Goal: Task Accomplishment & Management: Use online tool/utility

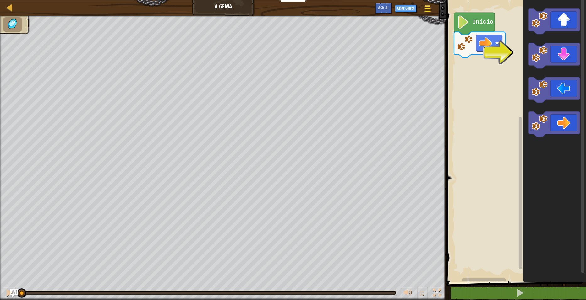
click at [423, 9] on div at bounding box center [427, 8] width 8 height 9
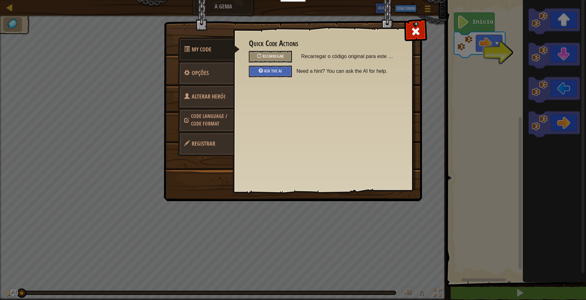
click at [215, 95] on span "Alterar Herói" at bounding box center [209, 97] width 34 height 8
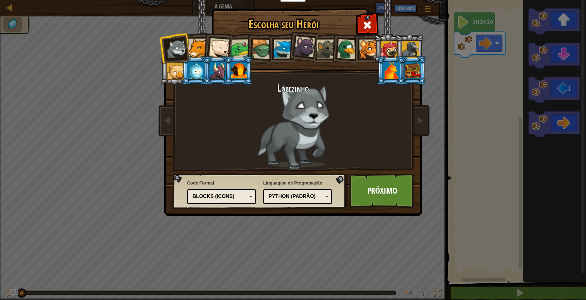
click at [241, 68] on div at bounding box center [239, 70] width 16 height 17
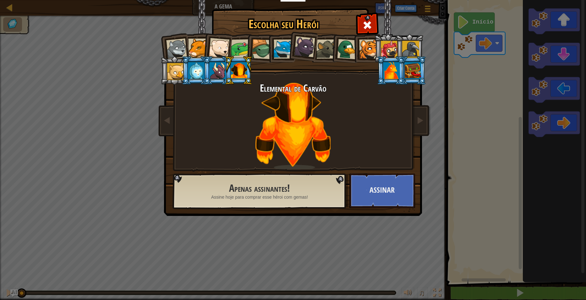
click at [233, 46] on div at bounding box center [240, 48] width 19 height 19
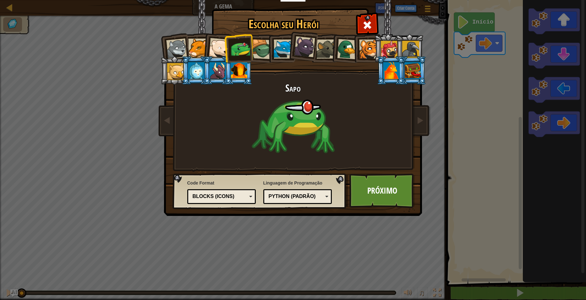
click at [197, 71] on div at bounding box center [196, 70] width 16 height 17
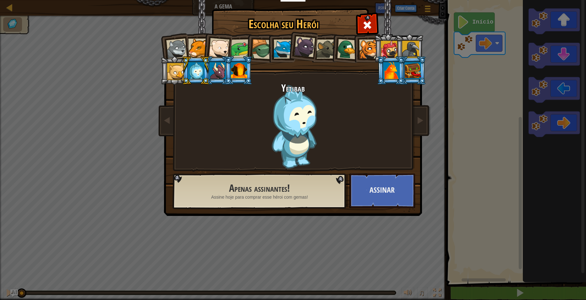
click at [421, 70] on li at bounding box center [412, 70] width 28 height 29
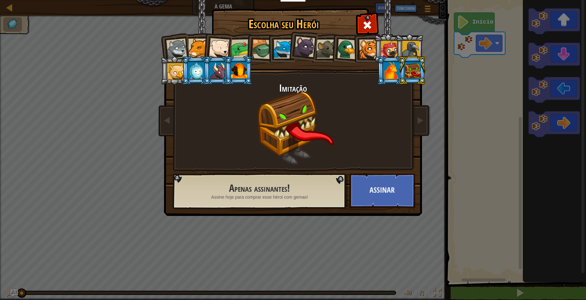
click at [397, 34] on ol at bounding box center [293, 34] width 259 height 0
click at [397, 74] on div at bounding box center [391, 70] width 16 height 17
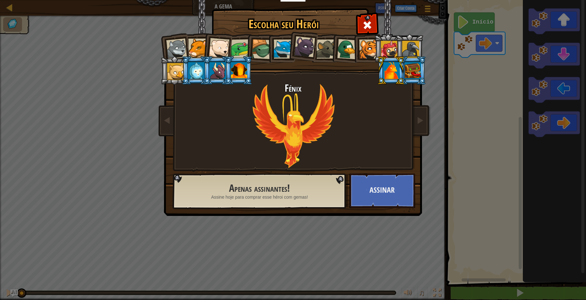
click at [232, 74] on div at bounding box center [239, 70] width 16 height 17
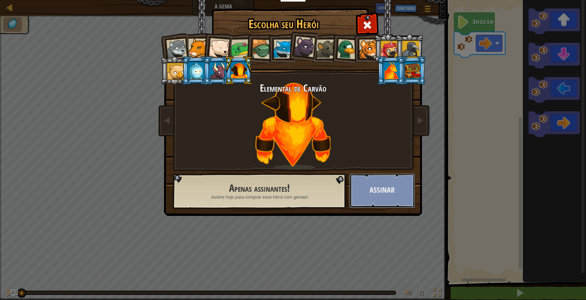
click at [373, 196] on button "Assinar" at bounding box center [382, 191] width 66 height 35
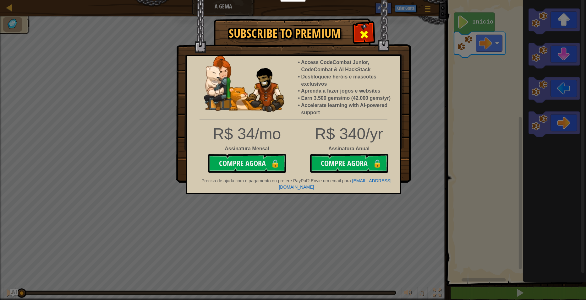
click at [360, 30] on span at bounding box center [364, 35] width 10 height 10
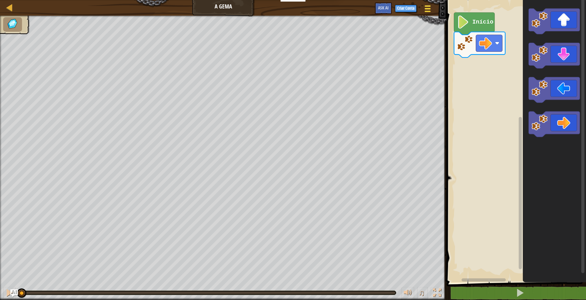
click at [430, 8] on span at bounding box center [428, 8] width 6 height 1
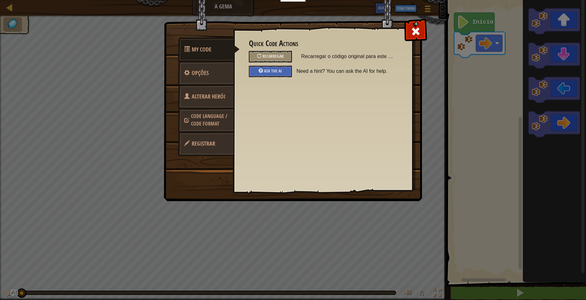
click at [203, 91] on link "Alterar Herói" at bounding box center [206, 97] width 56 height 25
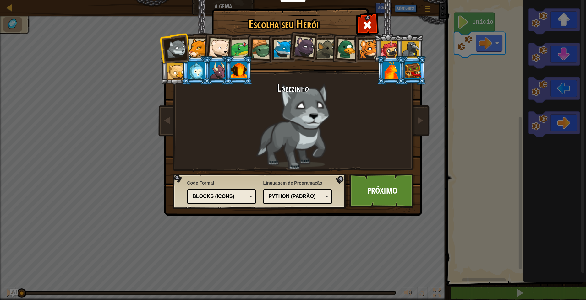
click at [250, 74] on li at bounding box center [238, 70] width 28 height 29
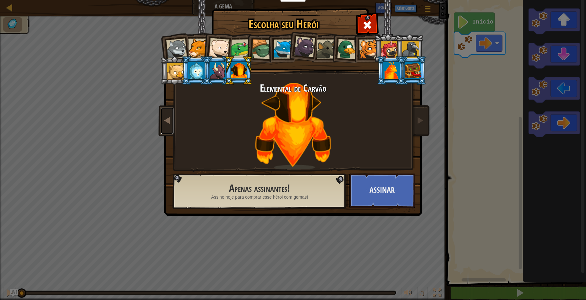
click at [167, 108] on link at bounding box center [167, 121] width 13 height 26
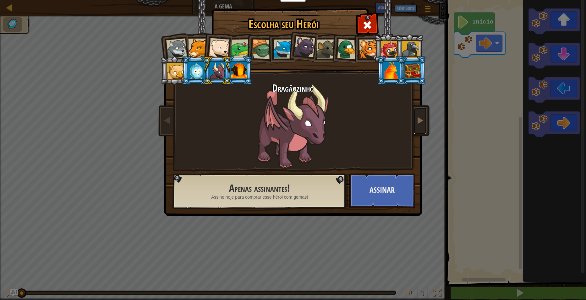
click at [421, 123] on span at bounding box center [420, 121] width 8 height 8
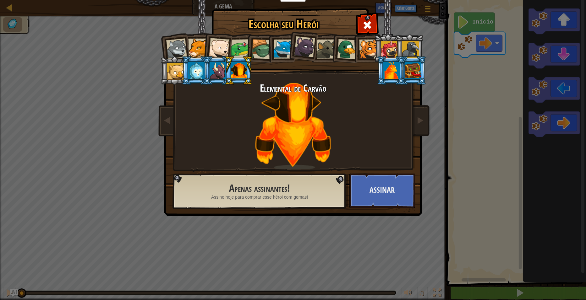
click at [391, 49] on div at bounding box center [389, 49] width 17 height 17
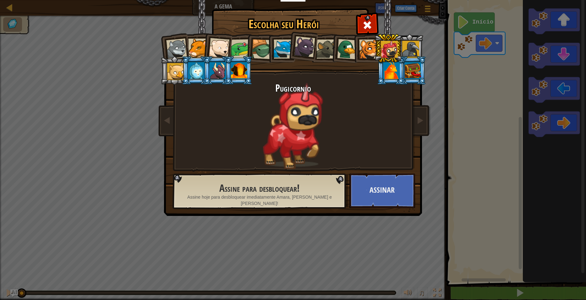
click at [355, 53] on li at bounding box center [366, 48] width 28 height 29
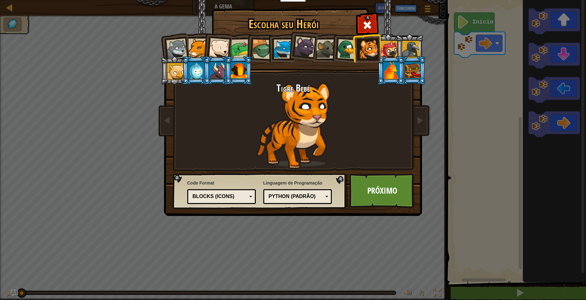
click at [347, 50] on div at bounding box center [347, 49] width 20 height 20
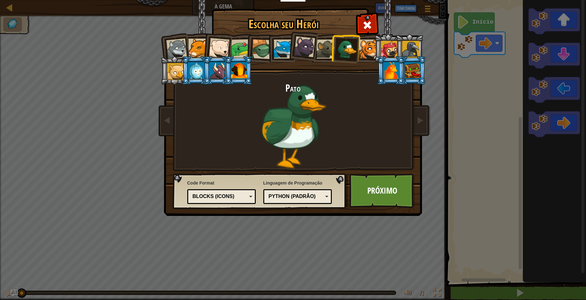
click at [236, 49] on div at bounding box center [240, 48] width 19 height 19
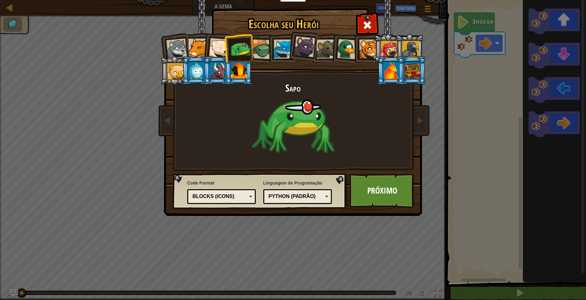
click at [274, 49] on div at bounding box center [283, 49] width 19 height 19
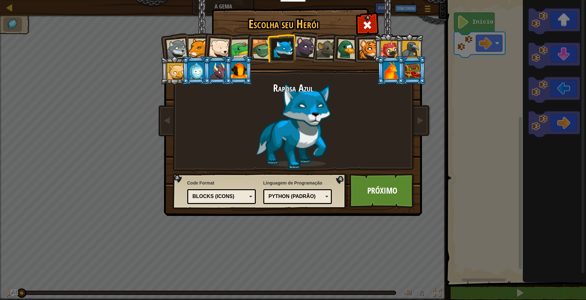
click at [386, 167] on div "Raposa Azul" at bounding box center [293, 126] width 236 height 86
click at [385, 176] on link "Próximo" at bounding box center [382, 191] width 66 height 35
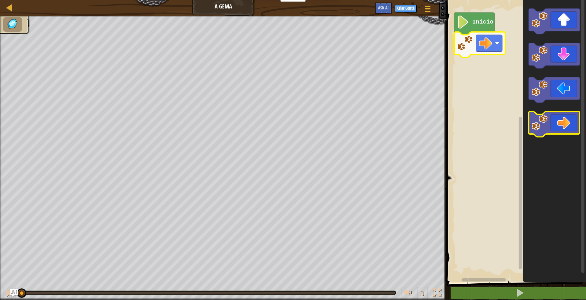
click at [554, 118] on icon "Espaço de trabalho do Blockly" at bounding box center [554, 124] width 51 height 25
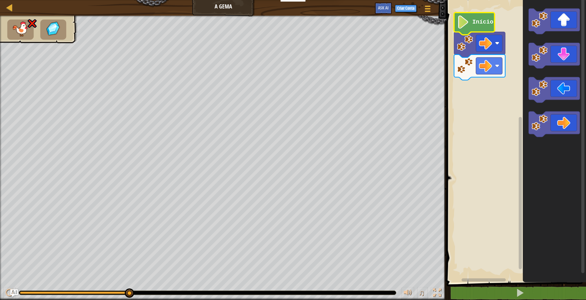
click at [461, 29] on image "Espaço de trabalho do Blockly" at bounding box center [463, 21] width 13 height 13
click at [478, 46] on rect "Espaço de trabalho do Blockly" at bounding box center [489, 43] width 26 height 17
click at [480, 39] on image "Espaço de trabalho do Blockly" at bounding box center [485, 43] width 13 height 13
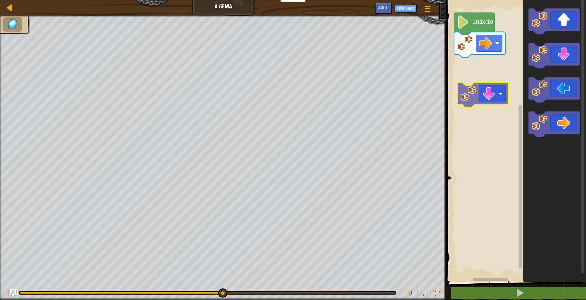
click at [479, 95] on div "Início" at bounding box center [515, 140] width 141 height 286
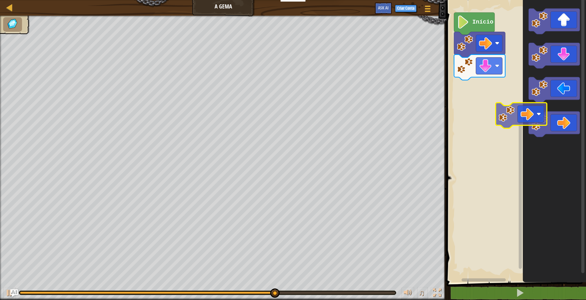
click at [514, 114] on div "Início" at bounding box center [515, 140] width 141 height 286
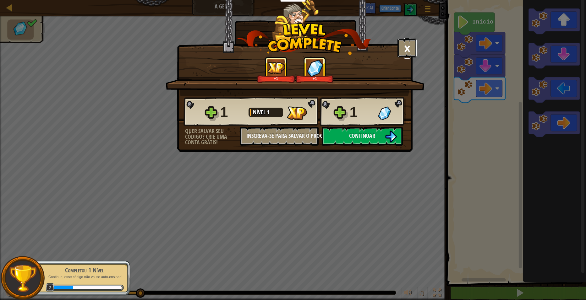
click at [410, 52] on button "×" at bounding box center [406, 48] width 19 height 19
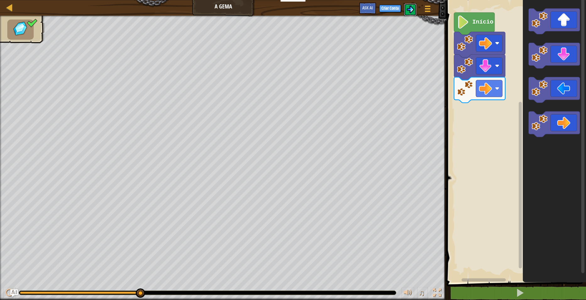
click at [411, 12] on img at bounding box center [411, 10] width 8 height 8
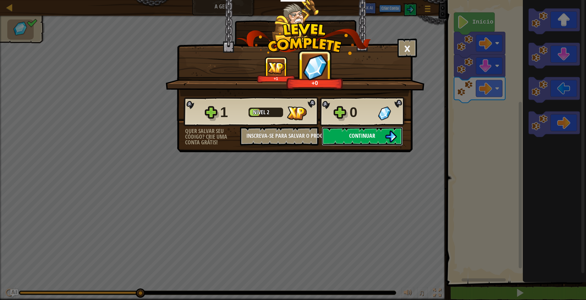
click at [372, 134] on span "Continuar" at bounding box center [362, 136] width 26 height 8
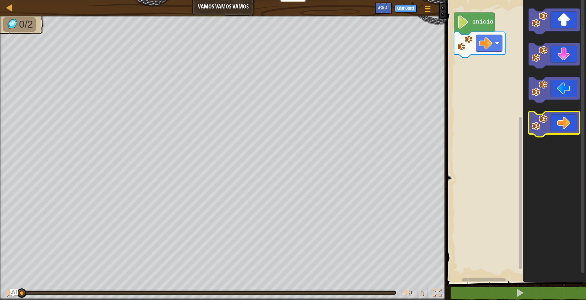
click at [547, 131] on icon "Espaço de trabalho do Blockly" at bounding box center [554, 124] width 51 height 25
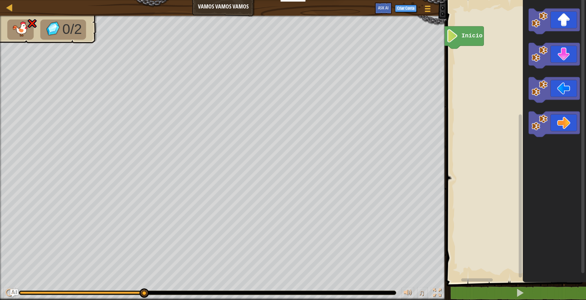
click at [458, 74] on rect "Espaço de trabalho do Blockly" at bounding box center [515, 140] width 141 height 286
click at [459, 91] on rect "Espaço de trabalho do Blockly" at bounding box center [515, 140] width 141 height 286
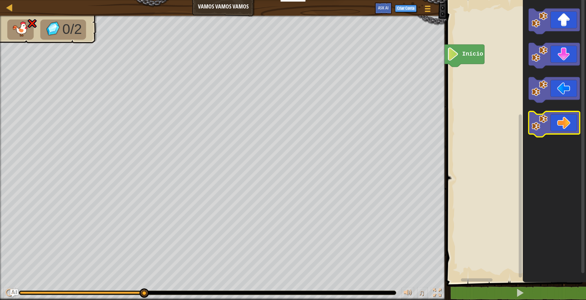
click at [549, 125] on icon "Espaço de trabalho do Blockly" at bounding box center [554, 124] width 51 height 25
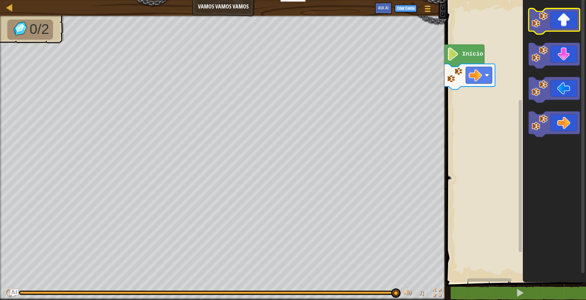
click at [549, 30] on icon "Espaço de trabalho do Blockly" at bounding box center [554, 20] width 51 height 25
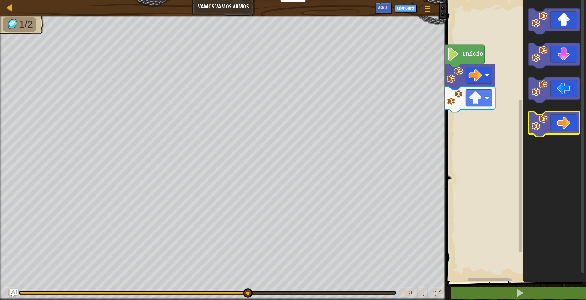
click at [546, 125] on image "Espaço de trabalho do Blockly" at bounding box center [540, 123] width 16 height 16
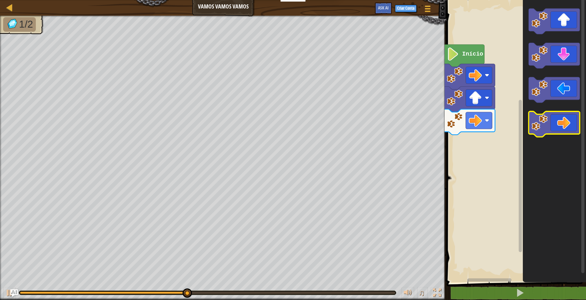
click at [546, 125] on image "Espaço de trabalho do Blockly" at bounding box center [540, 123] width 16 height 16
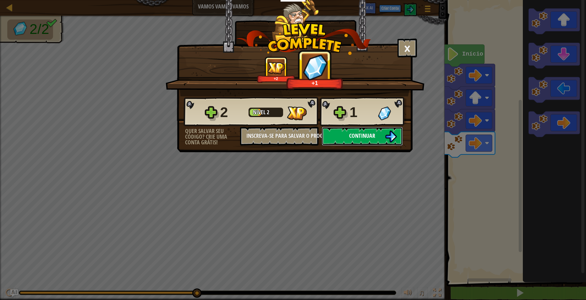
click at [375, 135] on span "Continuar" at bounding box center [362, 136] width 26 height 8
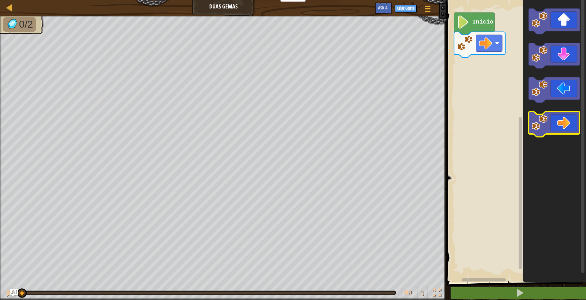
click at [557, 122] on icon "Espaço de trabalho do Blockly" at bounding box center [554, 124] width 51 height 25
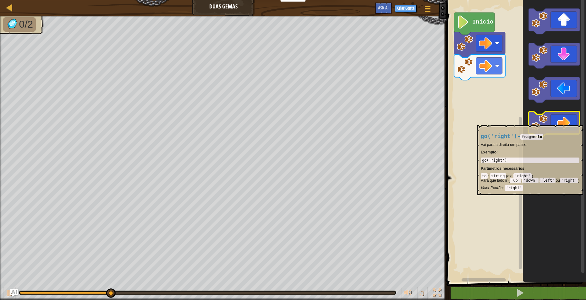
click at [557, 122] on icon "Espaço de trabalho do Blockly" at bounding box center [554, 124] width 51 height 25
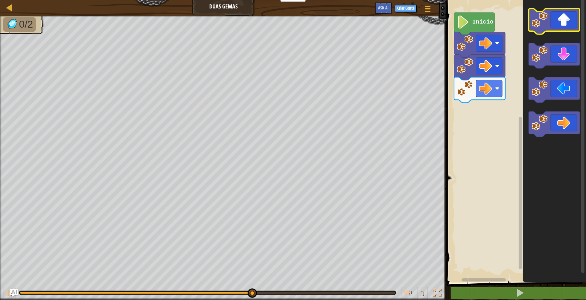
click at [549, 21] on icon "Espaço de trabalho do Blockly" at bounding box center [554, 20] width 51 height 25
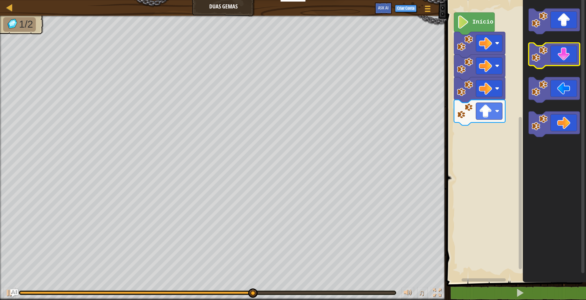
click at [544, 56] on image "Espaço de trabalho do Blockly" at bounding box center [540, 54] width 16 height 16
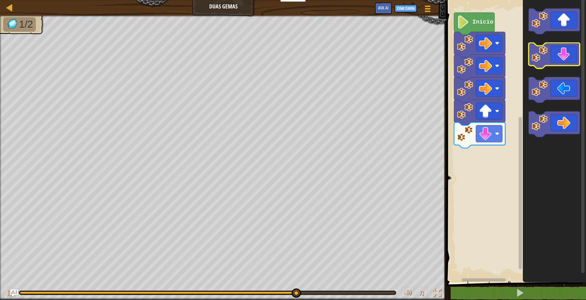
click at [544, 57] on image "Espaço de trabalho do Blockly" at bounding box center [540, 54] width 16 height 16
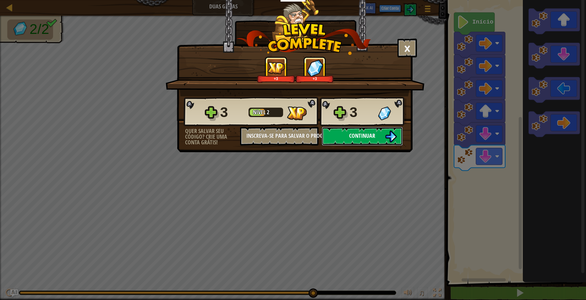
click at [380, 136] on button "Continuar" at bounding box center [362, 136] width 81 height 19
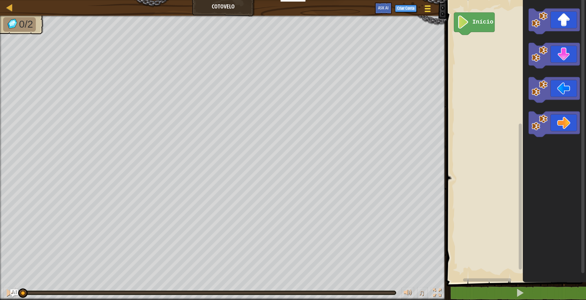
click at [427, 3] on button "Menu do Jogo" at bounding box center [427, 9] width 17 height 15
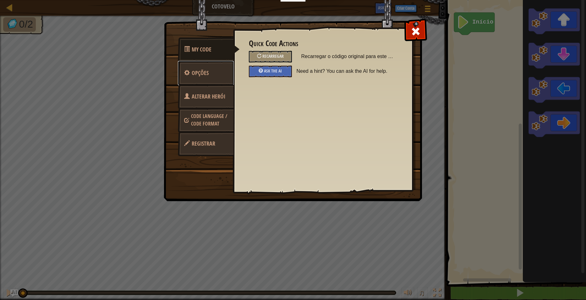
click at [194, 72] on span "Opções" at bounding box center [200, 73] width 17 height 8
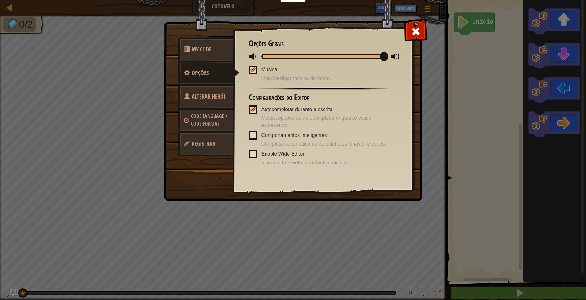
click at [195, 102] on link "Alterar Herói" at bounding box center [206, 97] width 56 height 25
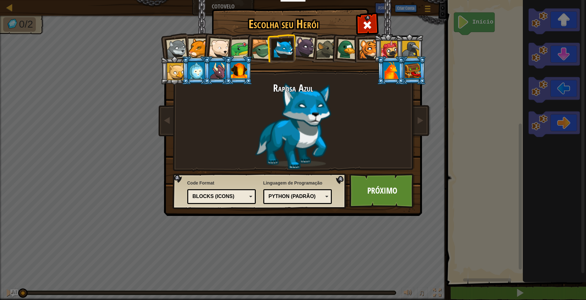
click at [238, 45] on div at bounding box center [240, 48] width 19 height 19
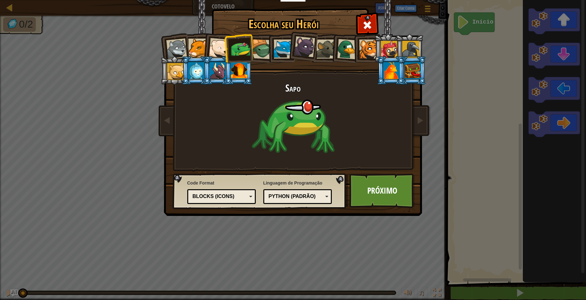
click at [382, 52] on div at bounding box center [389, 49] width 17 height 17
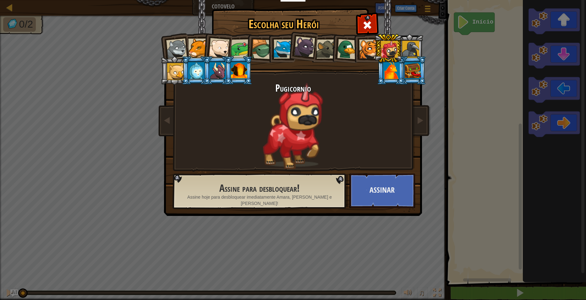
click at [326, 37] on li at bounding box center [324, 48] width 28 height 29
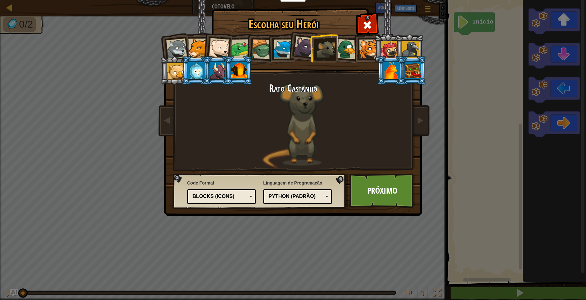
click at [292, 44] on li at bounding box center [302, 45] width 31 height 31
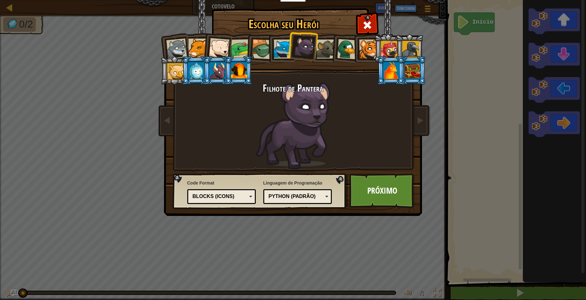
click at [277, 52] on div at bounding box center [283, 49] width 19 height 19
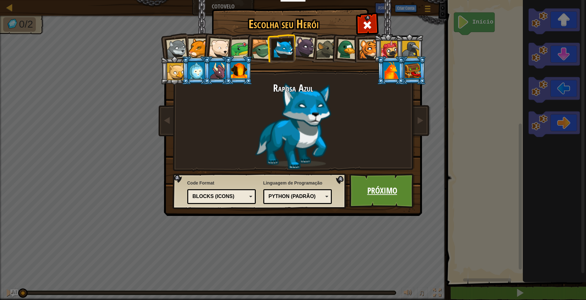
click at [367, 193] on link "Próximo" at bounding box center [382, 191] width 66 height 35
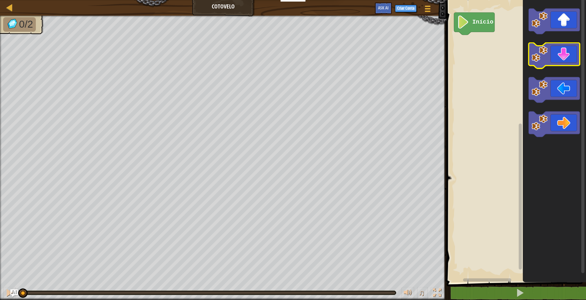
click at [572, 48] on icon "Espaço de trabalho do Blockly" at bounding box center [554, 55] width 51 height 25
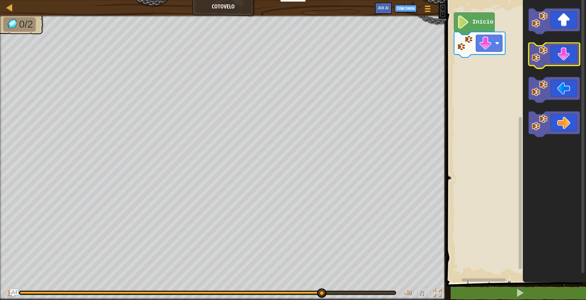
click at [559, 57] on icon "Espaço de trabalho do Blockly" at bounding box center [554, 55] width 51 height 25
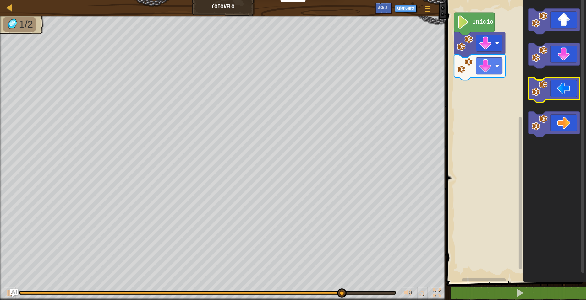
click at [546, 96] on image "Espaço de trabalho do Blockly" at bounding box center [540, 88] width 16 height 16
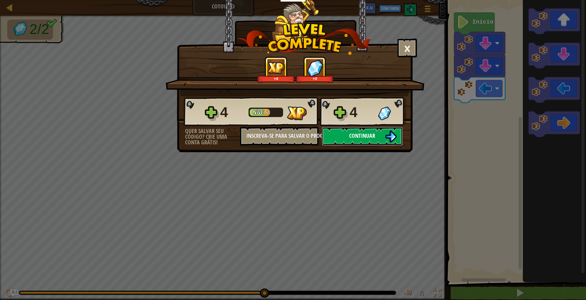
click at [332, 136] on button "Continuar" at bounding box center [362, 136] width 81 height 19
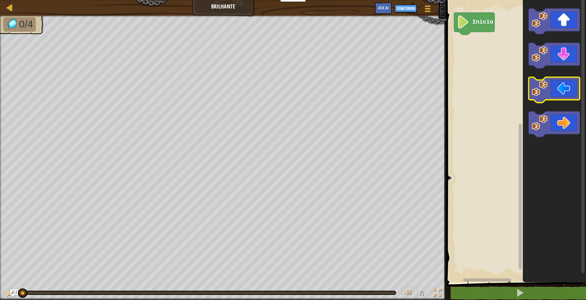
click at [566, 95] on icon "Espaço de trabalho do Blockly" at bounding box center [554, 89] width 51 height 25
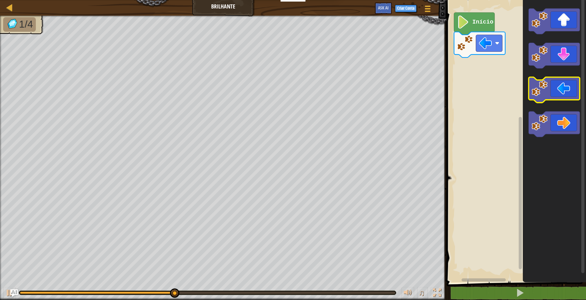
click at [566, 95] on icon "Espaço de trabalho do Blockly" at bounding box center [554, 89] width 51 height 25
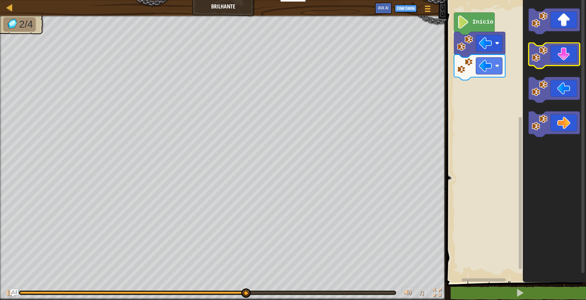
click at [556, 53] on icon "Espaço de trabalho do Blockly" at bounding box center [554, 55] width 51 height 25
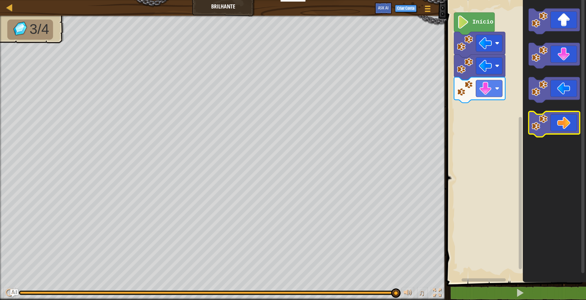
click at [553, 121] on icon "Espaço de trabalho do Blockly" at bounding box center [554, 124] width 51 height 25
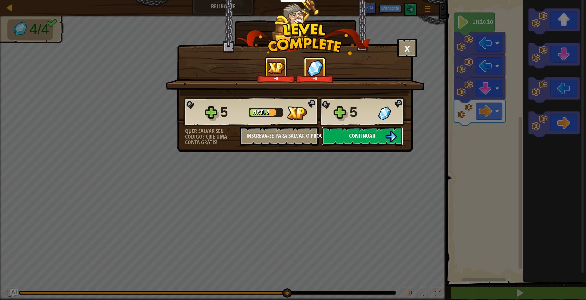
click at [330, 136] on button "Continuar" at bounding box center [362, 136] width 81 height 19
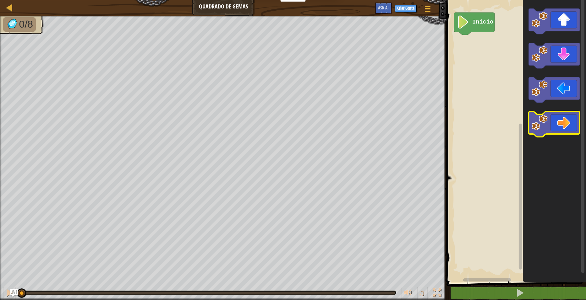
click at [561, 116] on icon "Espaço de trabalho do Blockly" at bounding box center [554, 124] width 51 height 25
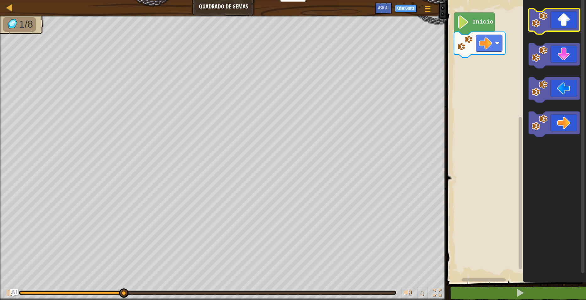
click at [553, 17] on icon "Espaço de trabalho do Blockly" at bounding box center [554, 20] width 51 height 25
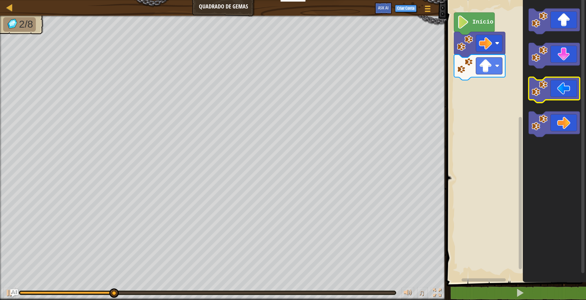
click at [541, 88] on image "Espaço de trabalho do Blockly" at bounding box center [540, 88] width 16 height 16
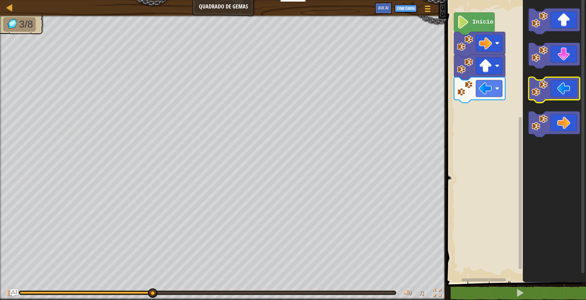
click at [560, 86] on icon "Espaço de trabalho do Blockly" at bounding box center [554, 89] width 51 height 25
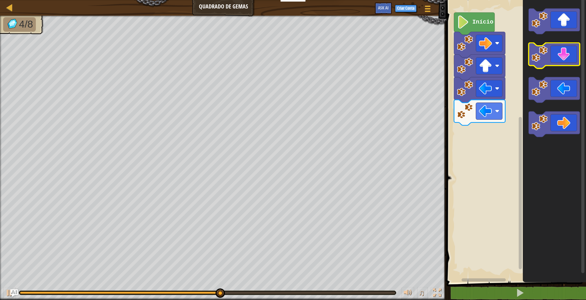
click at [562, 57] on icon "Espaço de trabalho do Blockly" at bounding box center [554, 55] width 51 height 25
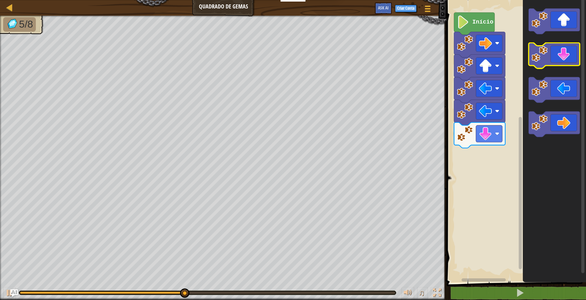
click at [564, 62] on icon "Espaço de trabalho do Blockly" at bounding box center [554, 55] width 51 height 25
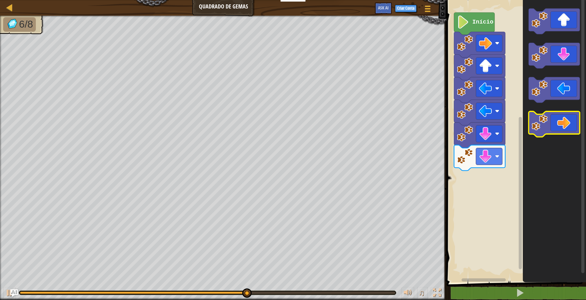
click at [577, 115] on icon "Espaço de trabalho do Blockly" at bounding box center [554, 124] width 51 height 25
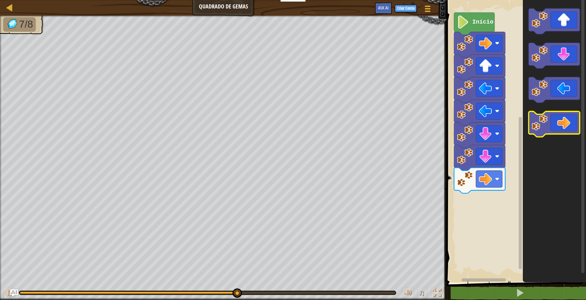
click at [577, 115] on icon "Espaço de trabalho do Blockly" at bounding box center [554, 124] width 51 height 25
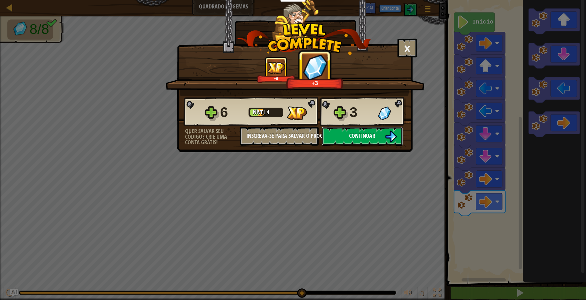
click at [366, 143] on button "Continuar" at bounding box center [362, 136] width 81 height 19
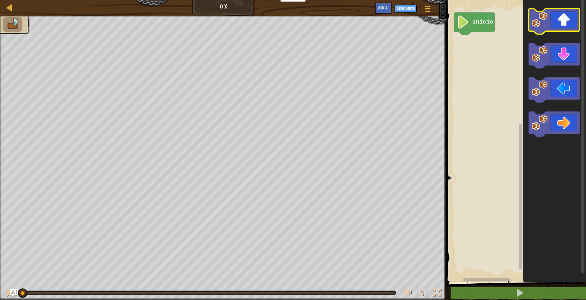
click at [553, 25] on icon "Espaço de trabalho do Blockly" at bounding box center [554, 20] width 51 height 25
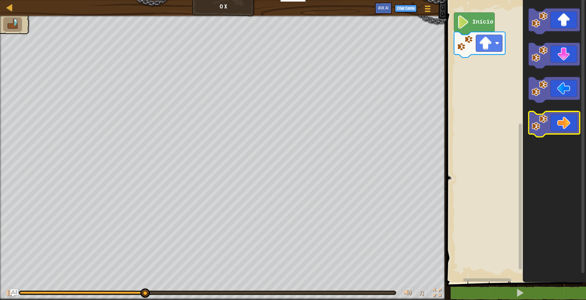
click at [564, 123] on icon "Espaço de trabalho do Blockly" at bounding box center [554, 124] width 51 height 25
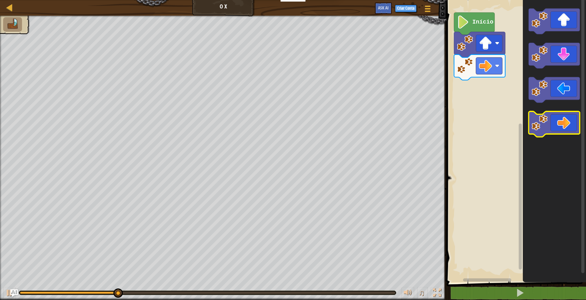
click at [564, 124] on icon "Espaço de trabalho do Blockly" at bounding box center [554, 124] width 51 height 25
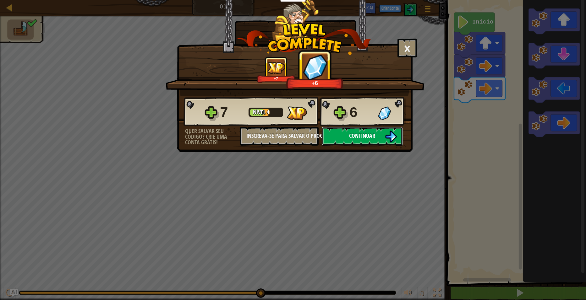
click at [344, 135] on button "Continuar" at bounding box center [362, 136] width 81 height 19
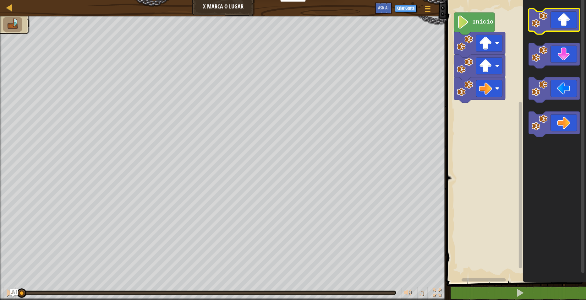
click at [573, 16] on icon "Espaço de trabalho do Blockly" at bounding box center [554, 20] width 51 height 25
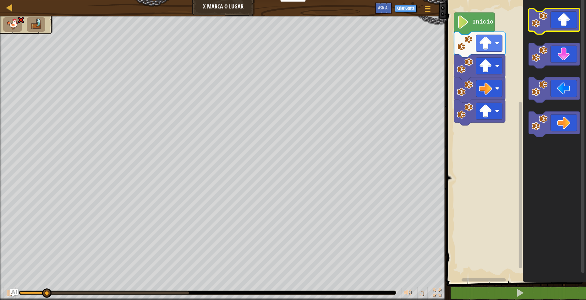
click at [573, 17] on icon "Espaço de trabalho do Blockly" at bounding box center [554, 20] width 51 height 25
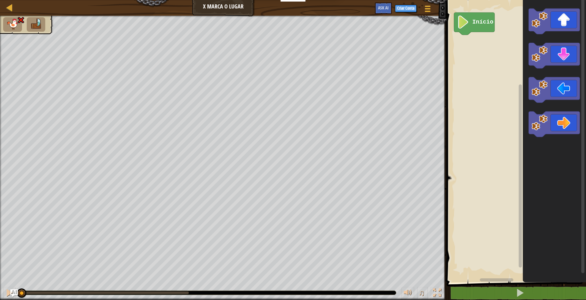
drag, startPoint x: 188, startPoint y: 292, endPoint x: 3, endPoint y: 316, distance: 186.9
click at [3, 0] on html "Educadores Create Free Account School & District Solutions Teacher Toolkit Prev…" at bounding box center [293, 0] width 586 height 0
click at [573, 25] on icon "Espaço de trabalho do Blockly" at bounding box center [554, 20] width 51 height 25
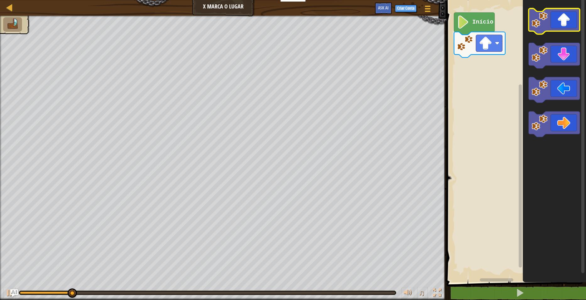
click at [573, 25] on icon "Espaço de trabalho do Blockly" at bounding box center [554, 20] width 51 height 25
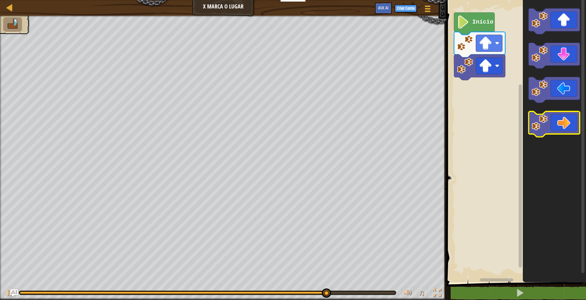
click at [558, 129] on icon "Espaço de trabalho do Blockly" at bounding box center [554, 124] width 51 height 25
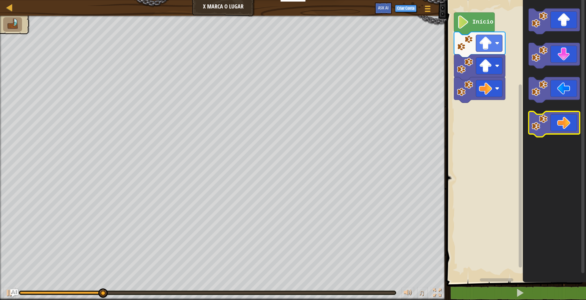
click at [558, 129] on icon "Espaço de trabalho do Blockly" at bounding box center [554, 124] width 51 height 25
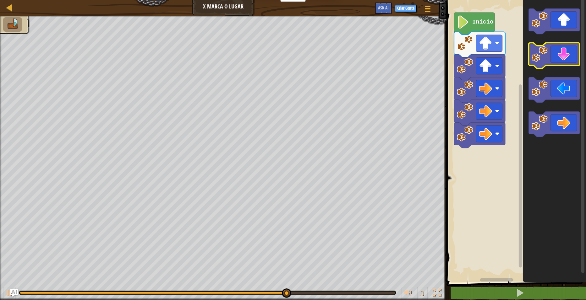
click at [560, 57] on icon "Espaço de trabalho do Blockly" at bounding box center [554, 55] width 51 height 25
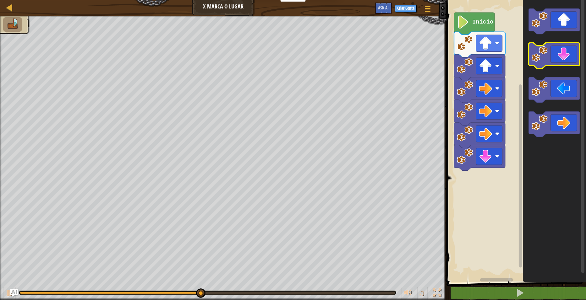
click at [560, 57] on icon "Espaço de trabalho do Blockly" at bounding box center [554, 55] width 51 height 25
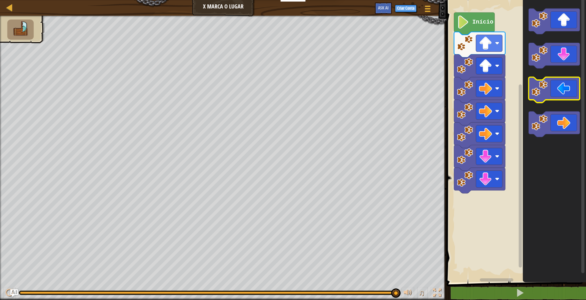
click at [565, 80] on icon "Espaço de trabalho do Blockly" at bounding box center [554, 89] width 51 height 25
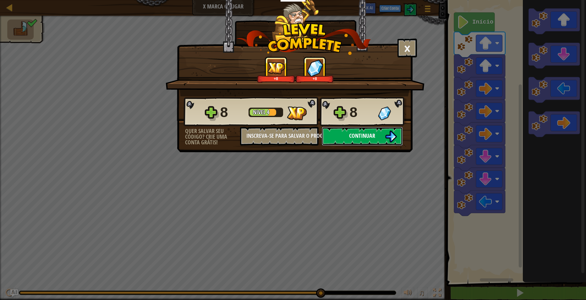
click at [368, 140] on button "Continuar" at bounding box center [362, 136] width 81 height 19
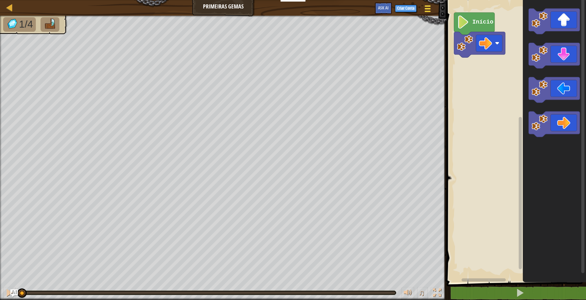
click at [429, 10] on div at bounding box center [427, 8] width 8 height 9
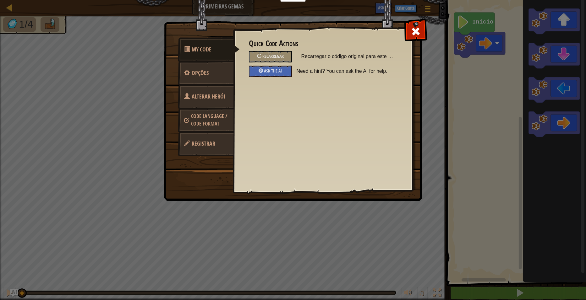
click at [221, 101] on link "Alterar Herói" at bounding box center [206, 97] width 56 height 25
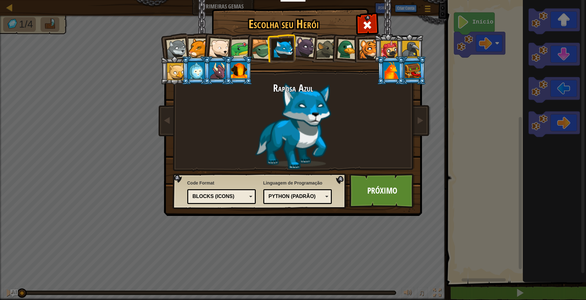
click at [365, 54] on div at bounding box center [368, 49] width 19 height 19
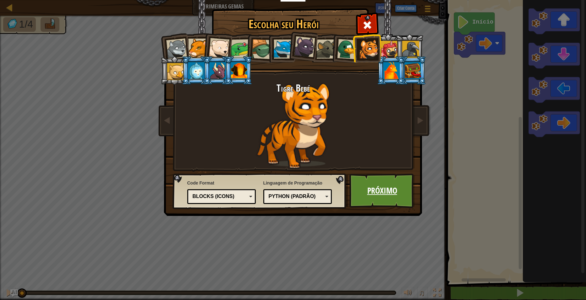
click at [376, 198] on link "Próximo" at bounding box center [382, 191] width 66 height 35
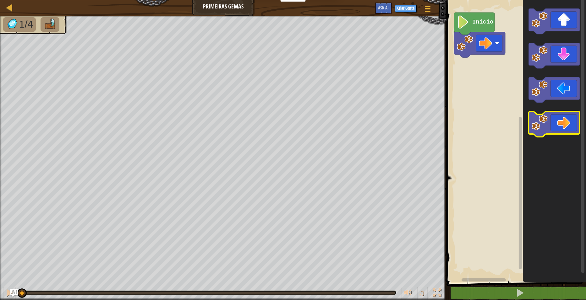
click at [571, 115] on icon "Espaço de trabalho do Blockly" at bounding box center [554, 124] width 51 height 25
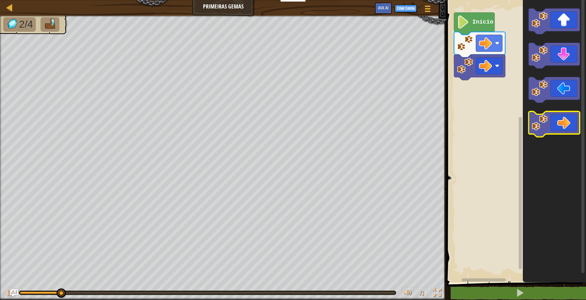
click at [571, 116] on icon "Espaço de trabalho do Blockly" at bounding box center [554, 124] width 51 height 25
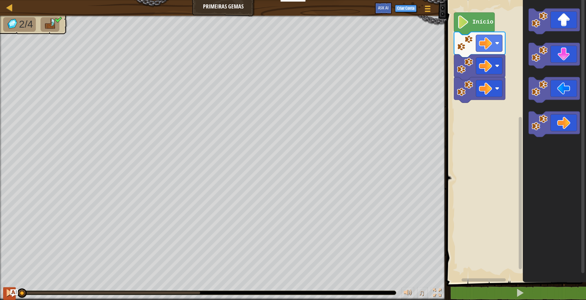
drag, startPoint x: 200, startPoint y: 294, endPoint x: 3, endPoint y: 290, distance: 197.0
click at [3, 290] on div "♫" at bounding box center [223, 291] width 446 height 19
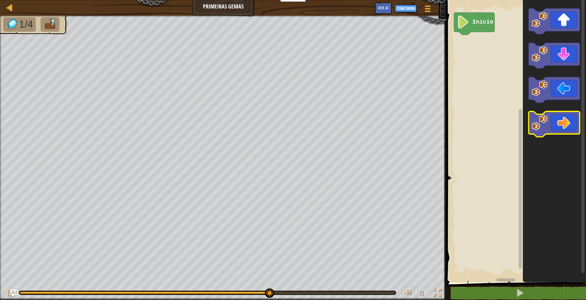
click at [561, 130] on icon "Espaço de trabalho do Blockly" at bounding box center [554, 124] width 51 height 25
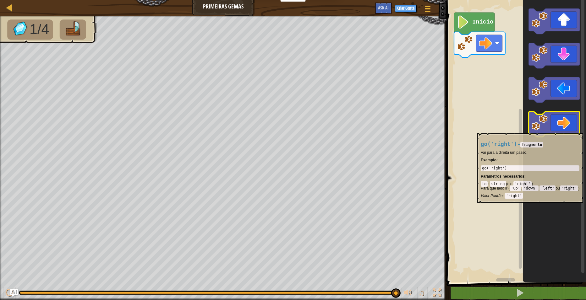
click at [560, 131] on icon "Espaço de trabalho do Blockly" at bounding box center [554, 124] width 51 height 25
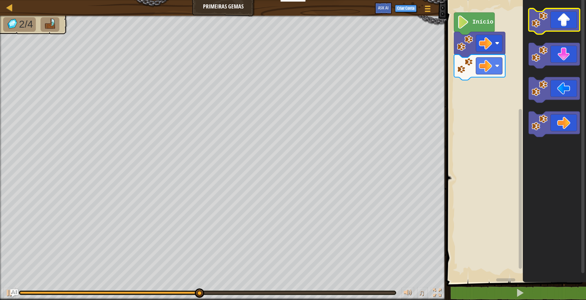
click at [555, 29] on icon "Espaço de trabalho do Blockly" at bounding box center [554, 20] width 51 height 25
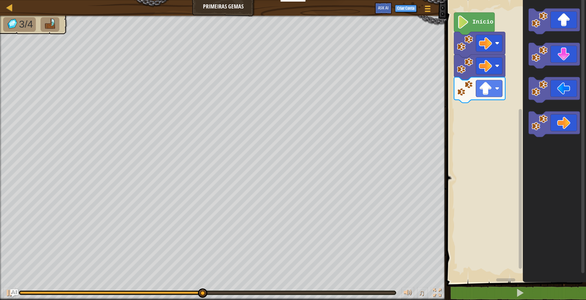
click at [542, 69] on icon "Espaço de trabalho do Blockly" at bounding box center [554, 140] width 63 height 286
click at [543, 63] on icon "Espaço de trabalho do Blockly" at bounding box center [554, 55] width 51 height 25
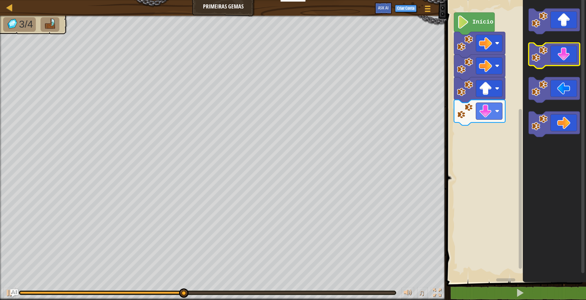
click at [543, 63] on icon "Espaço de trabalho do Blockly" at bounding box center [554, 55] width 51 height 25
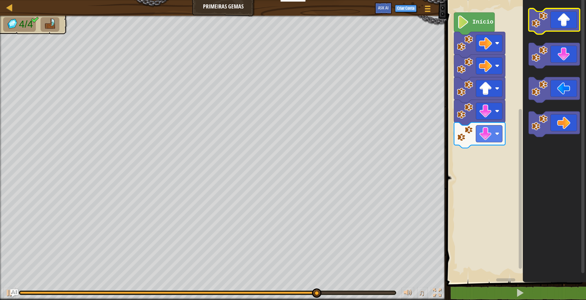
click at [572, 26] on icon "Espaço de trabalho do Blockly" at bounding box center [554, 20] width 51 height 25
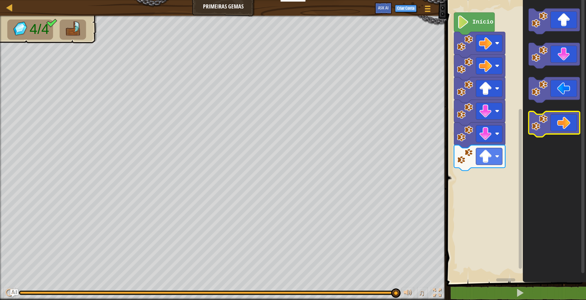
click at [568, 122] on icon "Espaço de trabalho do Blockly" at bounding box center [554, 124] width 51 height 25
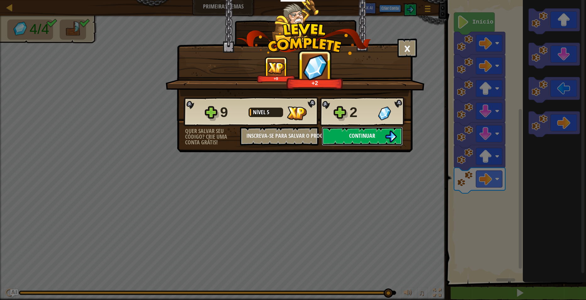
click at [379, 132] on button "Continuar" at bounding box center [362, 136] width 81 height 19
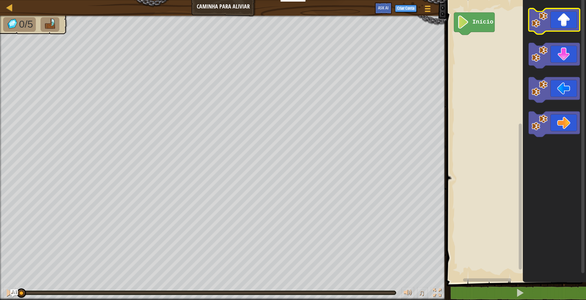
click at [564, 28] on icon "Espaço de trabalho do Blockly" at bounding box center [554, 20] width 51 height 25
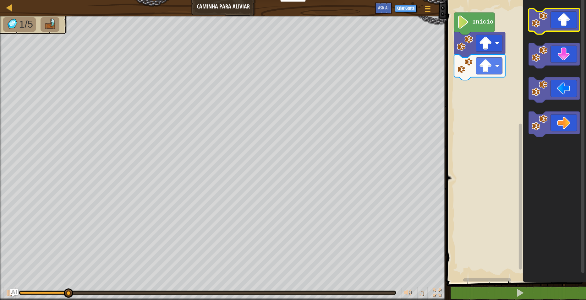
click at [564, 28] on icon "Espaço de trabalho do Blockly" at bounding box center [554, 20] width 51 height 25
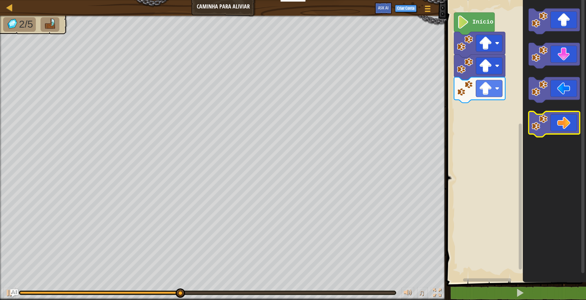
click at [574, 118] on icon "Espaço de trabalho do Blockly" at bounding box center [554, 124] width 51 height 25
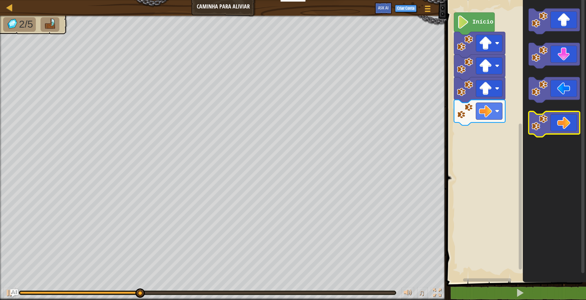
click at [573, 120] on icon "Espaço de trabalho do Blockly" at bounding box center [554, 124] width 51 height 25
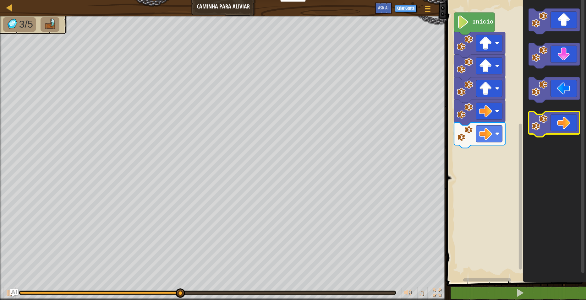
click at [573, 120] on icon "Espaço de trabalho do Blockly" at bounding box center [554, 124] width 51 height 25
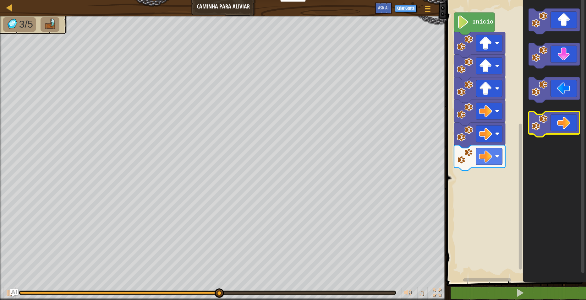
click at [573, 120] on icon "Espaço de trabalho do Blockly" at bounding box center [554, 124] width 51 height 25
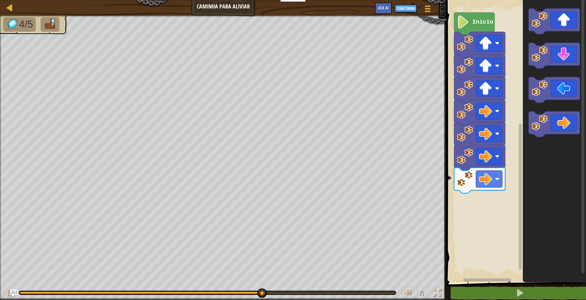
click at [549, 70] on icon "Espaço de trabalho do Blockly" at bounding box center [554, 140] width 63 height 286
click at [549, 63] on icon "Espaço de trabalho do Blockly" at bounding box center [554, 55] width 51 height 25
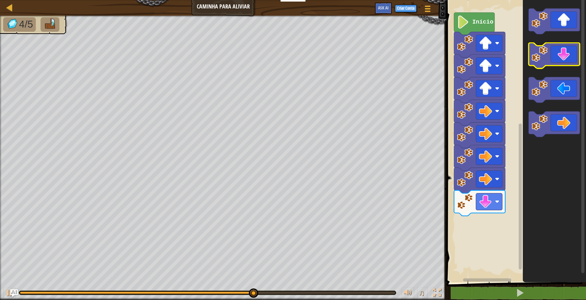
click at [549, 63] on icon "Espaço de trabalho do Blockly" at bounding box center [554, 55] width 51 height 25
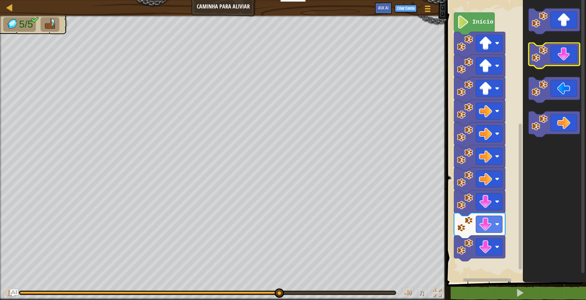
click at [549, 63] on icon "Espaço de trabalho do Blockly" at bounding box center [554, 55] width 51 height 25
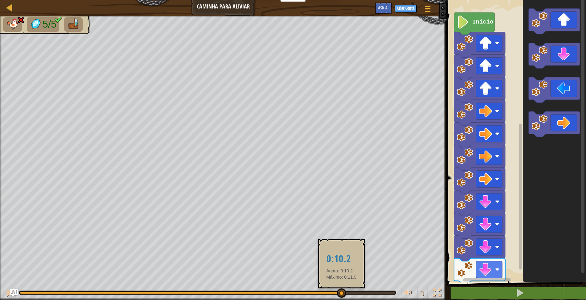
drag, startPoint x: 348, startPoint y: 293, endPoint x: 341, endPoint y: 291, distance: 7.6
click at [341, 292] on div at bounding box center [180, 293] width 321 height 3
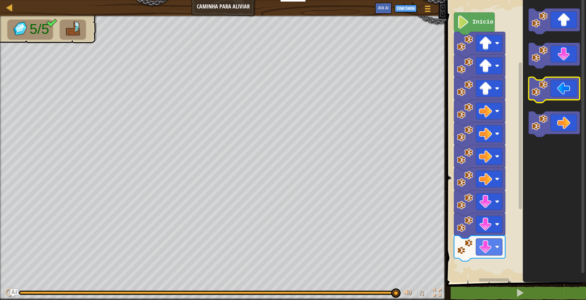
click at [550, 91] on icon "Espaço de trabalho do Blockly" at bounding box center [554, 89] width 51 height 25
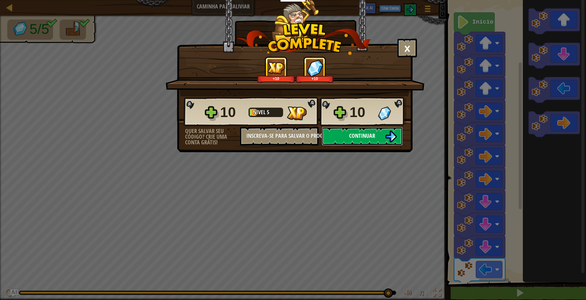
click at [345, 135] on button "Continuar" at bounding box center [362, 136] width 81 height 19
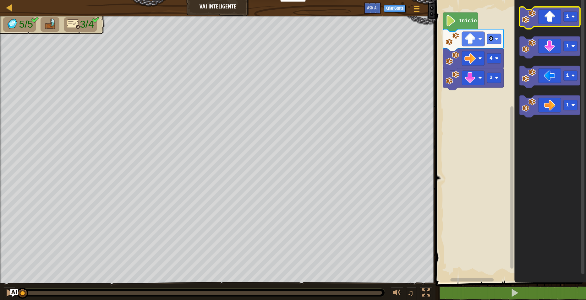
click at [544, 12] on icon "Espaço de trabalho do Blockly" at bounding box center [549, 18] width 61 height 22
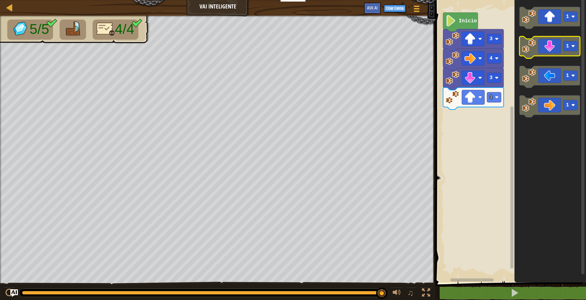
click at [560, 45] on icon "Espaço de trabalho do Blockly" at bounding box center [549, 47] width 61 height 22
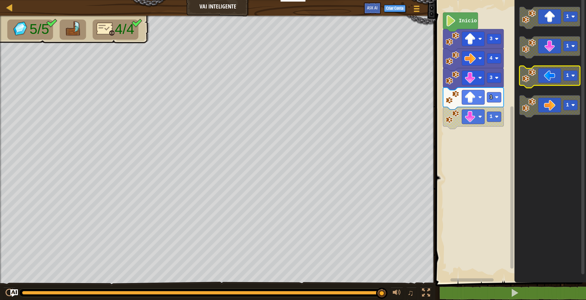
click at [562, 83] on icon "Espaço de trabalho do Blockly" at bounding box center [549, 77] width 61 height 22
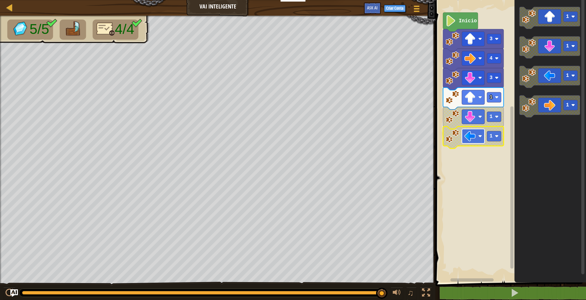
click at [480, 134] on rect "Espaço de trabalho do Blockly" at bounding box center [473, 136] width 23 height 14
click at [492, 138] on rect "Espaço de trabalho do Blockly" at bounding box center [494, 136] width 14 height 10
click at [479, 78] on image "Espaço de trabalho do Blockly" at bounding box center [480, 78] width 4 height 4
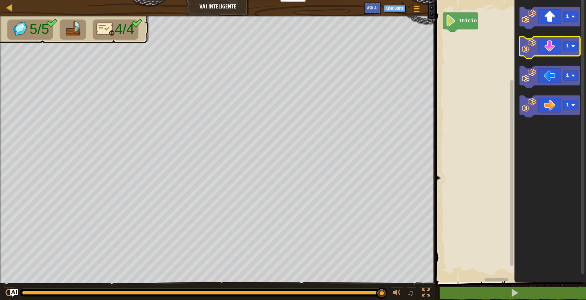
click at [554, 40] on icon "Espaço de trabalho do Blockly" at bounding box center [549, 47] width 61 height 22
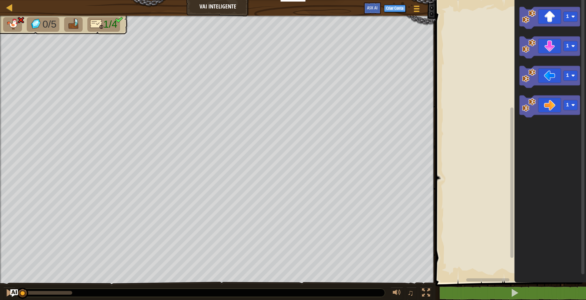
drag, startPoint x: 47, startPoint y: 293, endPoint x: 8, endPoint y: 287, distance: 39.1
click at [8, 287] on div "♫" at bounding box center [217, 291] width 435 height 19
click at [560, 23] on icon "Espaço de trabalho do Blockly" at bounding box center [549, 18] width 61 height 22
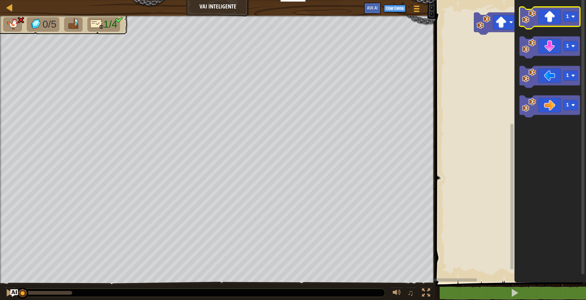
click at [571, 25] on icon "Espaço de trabalho do Blockly" at bounding box center [549, 18] width 61 height 22
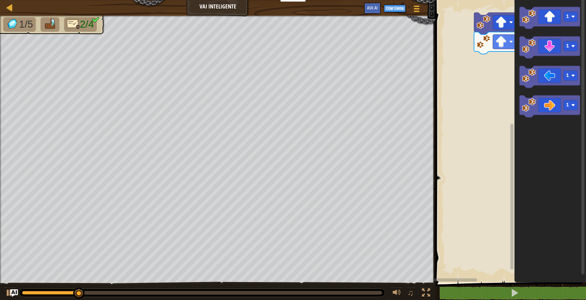
click at [513, 26] on g "Espaço de trabalho do Blockly" at bounding box center [512, 137] width 5 height 281
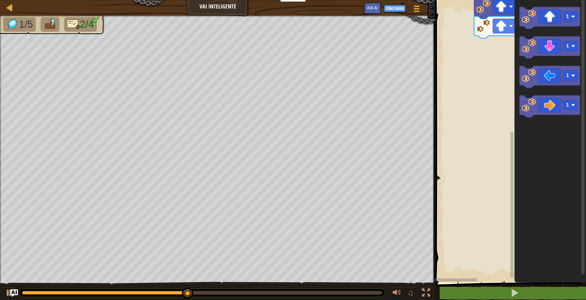
click at [510, 251] on rect "Espaço de trabalho do Blockly" at bounding box center [512, 137] width 5 height 281
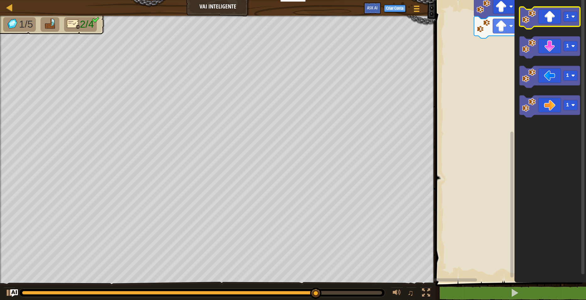
click at [552, 28] on rect "Espaço de trabalho do Blockly" at bounding box center [549, 18] width 61 height 22
click at [552, 23] on icon "Espaço de trabalho do Blockly" at bounding box center [549, 18] width 61 height 22
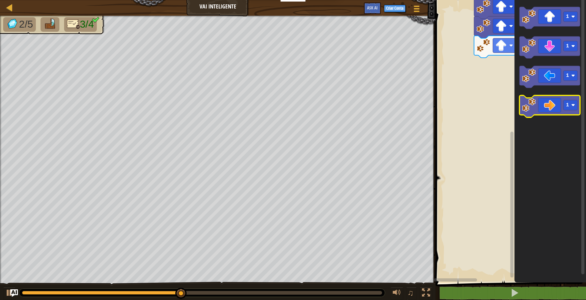
click at [561, 107] on icon "Espaço de trabalho do Blockly" at bounding box center [549, 107] width 61 height 22
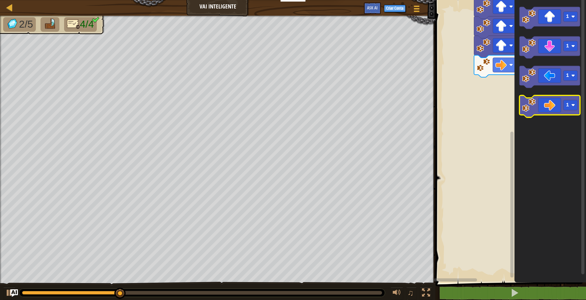
click at [561, 107] on icon "Espaço de trabalho do Blockly" at bounding box center [549, 107] width 61 height 22
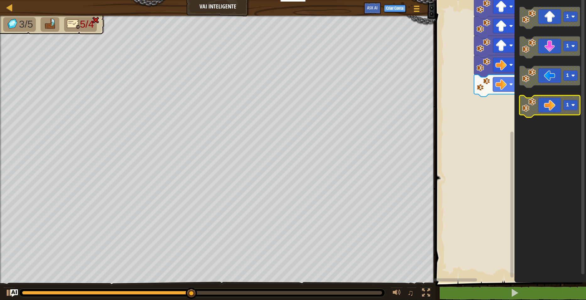
click at [561, 107] on icon "Espaço de trabalho do Blockly" at bounding box center [549, 107] width 61 height 22
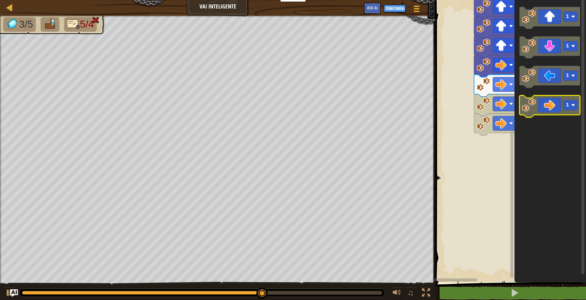
click at [549, 107] on icon "Espaço de trabalho do Blockly" at bounding box center [549, 107] width 61 height 22
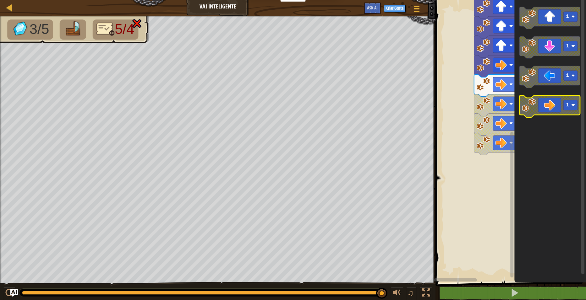
click at [544, 103] on icon "Espaço de trabalho do Blockly" at bounding box center [549, 107] width 61 height 22
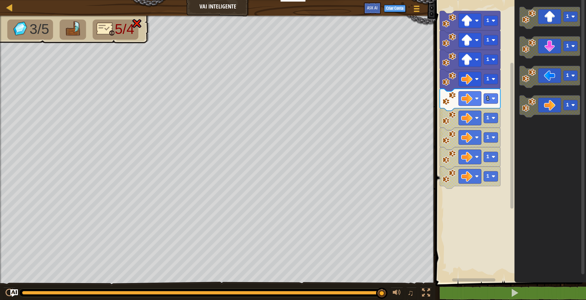
click at [435, 26] on rect "Espaço de trabalho do Blockly" at bounding box center [510, 140] width 152 height 286
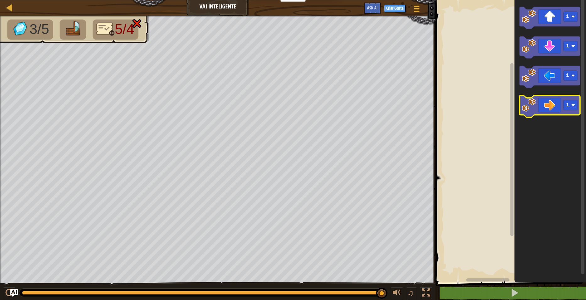
click at [555, 105] on icon "Espaço de trabalho do Blockly" at bounding box center [549, 107] width 61 height 22
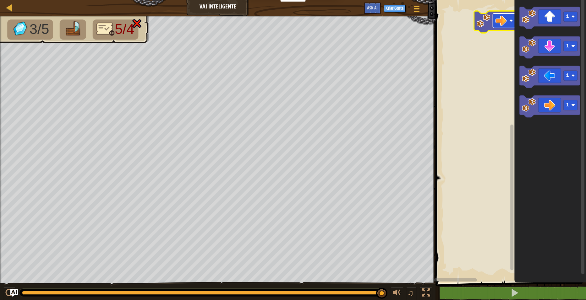
click at [504, 23] on image "Espaço de trabalho do Blockly" at bounding box center [500, 20] width 11 height 11
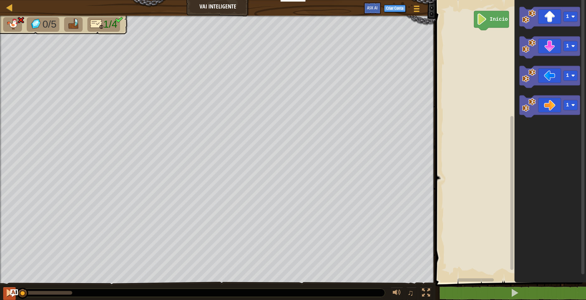
drag, startPoint x: 70, startPoint y: 294, endPoint x: 5, endPoint y: 297, distance: 65.1
click at [575, 17] on rect "Espaço de trabalho do Blockly" at bounding box center [570, 17] width 14 height 10
click at [487, 46] on div "Início 3 3 1 1 1 3" at bounding box center [510, 140] width 152 height 286
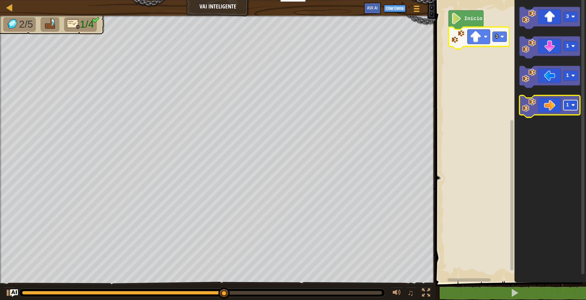
click at [573, 106] on image "Espaço de trabalho do Blockly" at bounding box center [573, 105] width 4 height 4
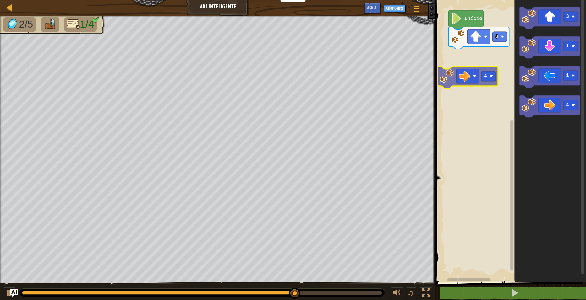
click at [461, 78] on div "Início 3 3 1 1 4 4" at bounding box center [510, 140] width 152 height 286
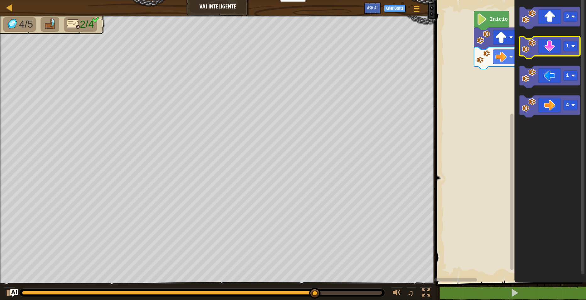
click at [539, 57] on rect "Espaço de trabalho do Blockly" at bounding box center [549, 47] width 61 height 22
click at [553, 46] on icon "Espaço de trabalho do Blockly" at bounding box center [549, 47] width 61 height 22
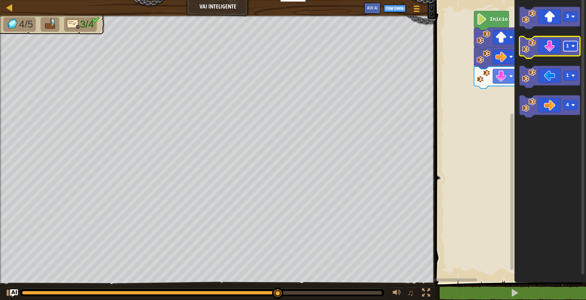
click at [571, 46] on rect "Espaço de trabalho do Blockly" at bounding box center [570, 46] width 14 height 10
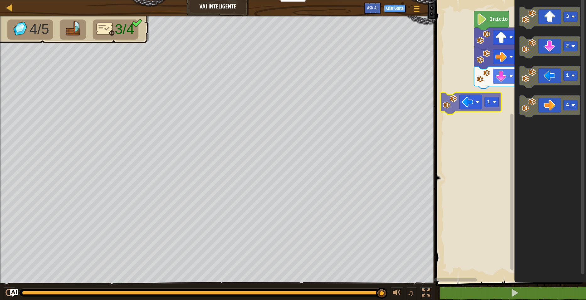
click at [477, 104] on div "4 1 3 Início 1 3 2 1 4 1" at bounding box center [510, 140] width 152 height 286
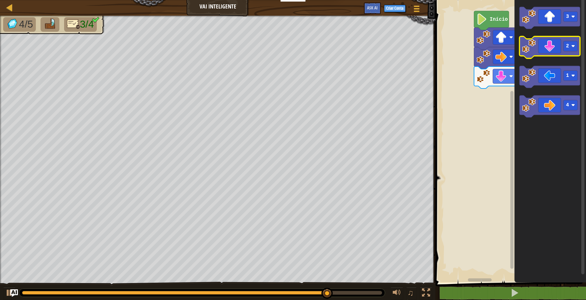
click at [561, 52] on icon "Espaço de trabalho do Blockly" at bounding box center [549, 47] width 61 height 22
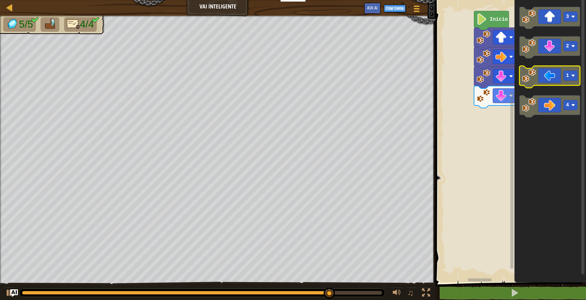
click at [546, 78] on icon "Espaço de trabalho do Blockly" at bounding box center [549, 77] width 61 height 22
click at [566, 79] on text "1" at bounding box center [567, 76] width 3 height 6
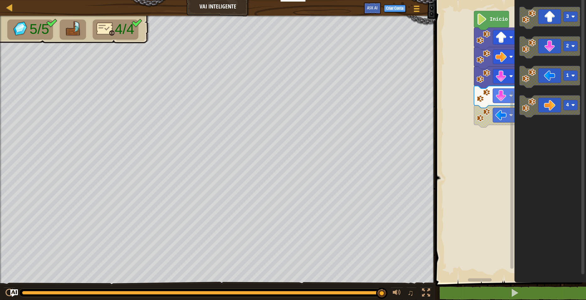
click at [511, 132] on div "1 2 1 4 3 Início 3 2 1 4" at bounding box center [510, 140] width 152 height 286
click at [529, 97] on g "3 2 1 4" at bounding box center [549, 62] width 61 height 111
click at [543, 84] on icon "Espaço de trabalho do Blockly" at bounding box center [549, 77] width 61 height 22
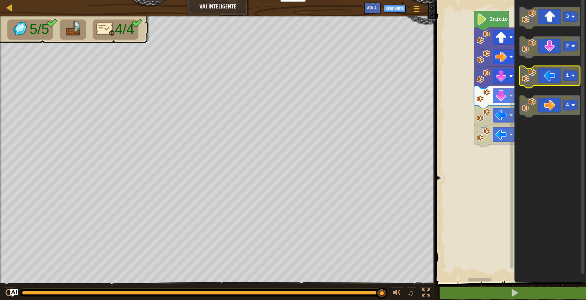
click at [546, 77] on icon "Espaço de trabalho do Blockly" at bounding box center [549, 77] width 61 height 22
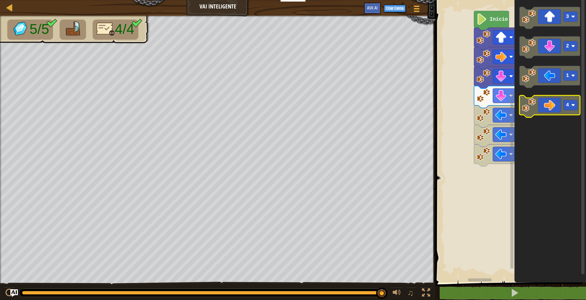
click at [506, 138] on div "Início 3 4 1 2 1 1 1 3 2 1 4" at bounding box center [510, 140] width 152 height 286
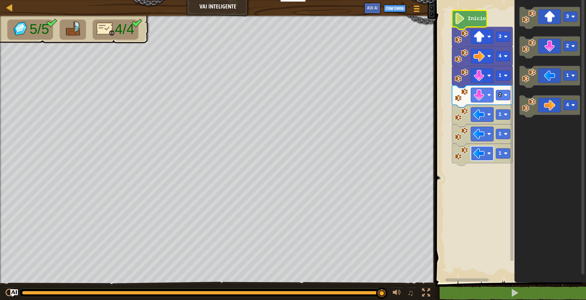
click at [488, 150] on rect "Espaço de trabalho do Blockly" at bounding box center [482, 153] width 23 height 14
click at [504, 156] on rect "Espaço de trabalho do Blockly" at bounding box center [503, 154] width 14 height 10
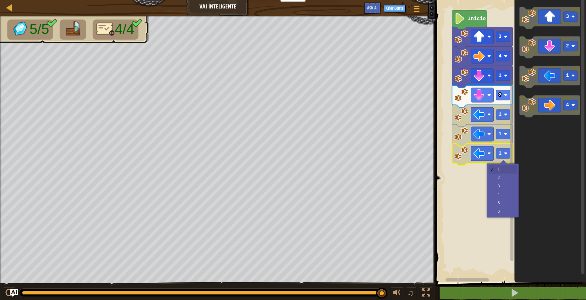
click at [503, 164] on div at bounding box center [503, 163] width 7 height 7
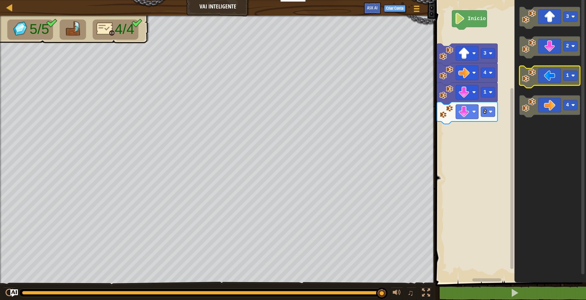
click at [569, 76] on rect "Espaço de trabalho do Blockly" at bounding box center [570, 76] width 14 height 10
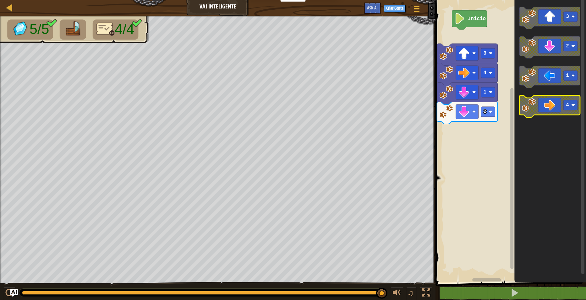
click at [527, 107] on g "3 2 1 4" at bounding box center [549, 62] width 61 height 111
click at [522, 103] on g "3 2 1 4" at bounding box center [549, 62] width 61 height 111
click at [559, 64] on icon "Espaço de trabalho do Blockly" at bounding box center [550, 140] width 72 height 286
click at [549, 79] on icon "Espaço de trabalho do Blockly" at bounding box center [549, 77] width 61 height 22
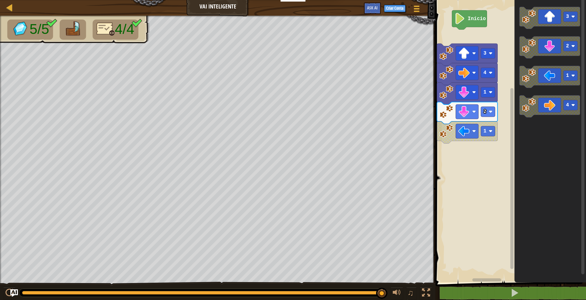
click at [545, 84] on icon "Espaço de trabalho do Blockly" at bounding box center [549, 77] width 61 height 22
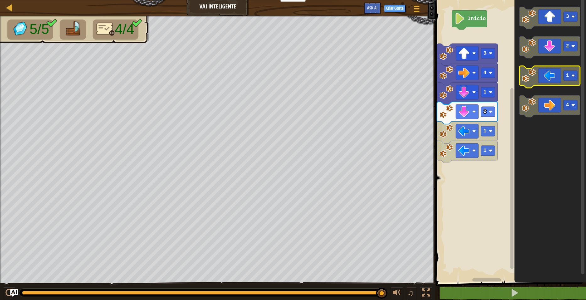
click at [545, 84] on icon "Espaço de trabalho do Blockly" at bounding box center [549, 77] width 61 height 22
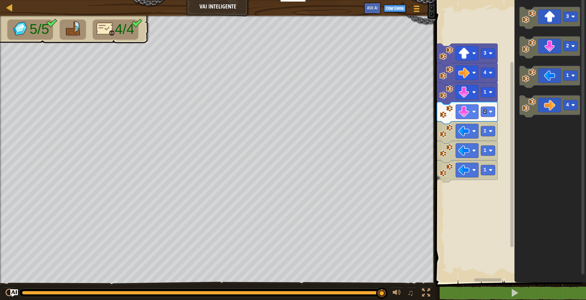
click at [538, 97] on g "3 2 1 4" at bounding box center [549, 62] width 61 height 111
click at [533, 114] on g "3 2 1 4" at bounding box center [549, 62] width 61 height 111
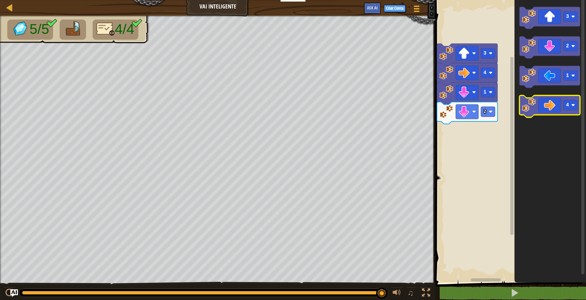
click at [524, 105] on g "3 2 1 4" at bounding box center [549, 62] width 61 height 111
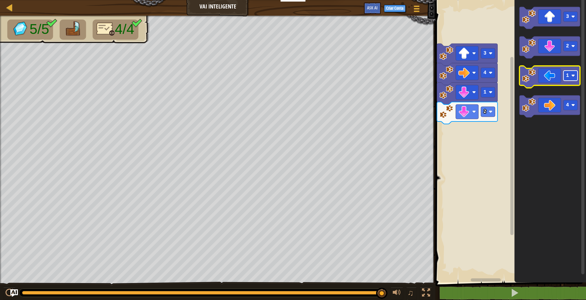
click at [568, 72] on rect "Espaço de trabalho do Blockly" at bounding box center [570, 76] width 14 height 10
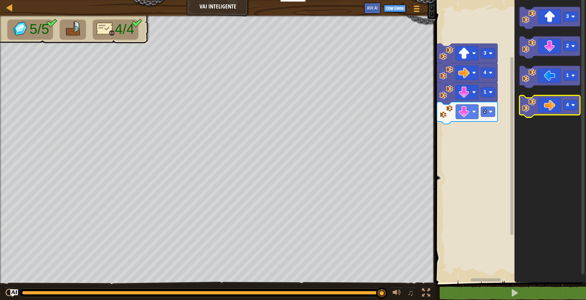
click at [536, 98] on g "3 2 1 4" at bounding box center [549, 62] width 61 height 111
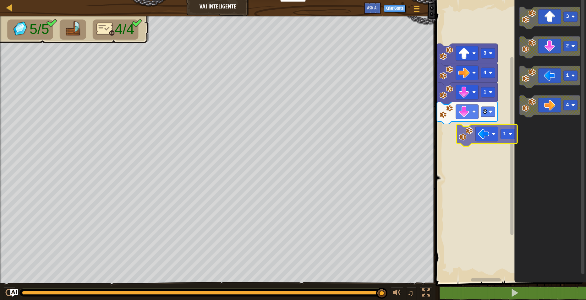
click at [474, 133] on div "3 4 1 2 3 2 1 4 1" at bounding box center [510, 140] width 152 height 286
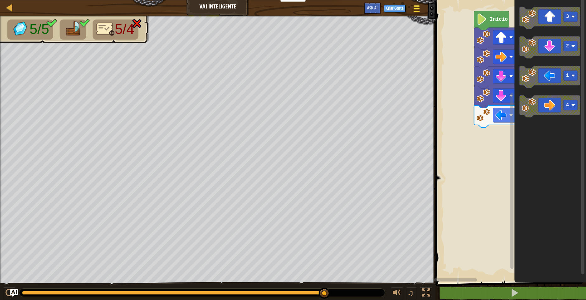
click at [414, 12] on span at bounding box center [417, 11] width 6 height 1
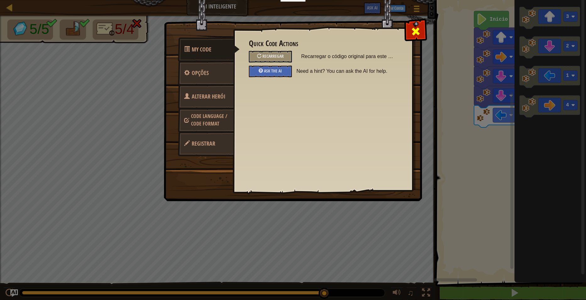
click at [409, 22] on div at bounding box center [416, 30] width 20 height 20
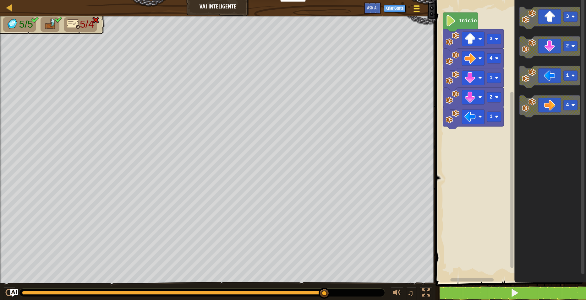
click at [416, 13] on div at bounding box center [416, 8] width 8 height 9
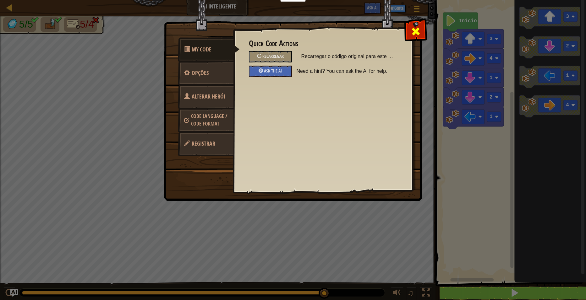
click at [410, 34] on div at bounding box center [416, 30] width 20 height 20
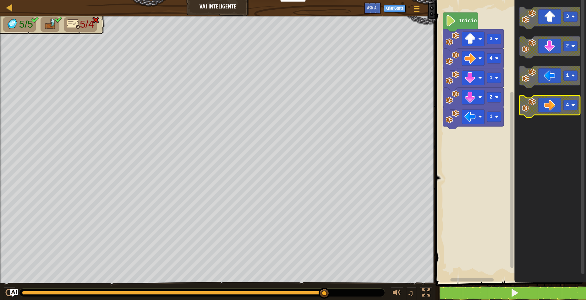
click at [539, 100] on g "3 2 1 4" at bounding box center [549, 62] width 61 height 111
click at [513, 149] on div "1 2 1 4 3 Início 3 2 1 4" at bounding box center [510, 140] width 152 height 286
click at [437, 191] on rect "Espaço de trabalho do Blockly" at bounding box center [510, 140] width 152 height 286
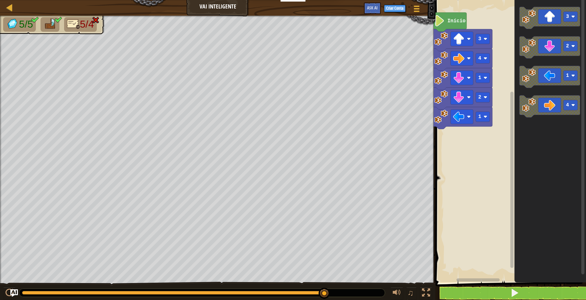
click at [235, 287] on div "5/5 5/4 ♫ Tigre Bebé" at bounding box center [293, 158] width 586 height 285
click at [268, 275] on div "5/5 5/4 ♫ Tigre Bebé" at bounding box center [293, 158] width 586 height 285
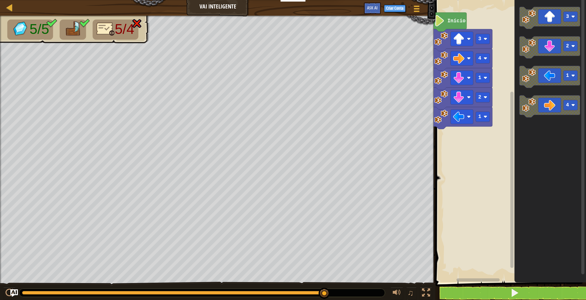
click at [422, 279] on div "5/5 5/4 ♫ Tigre Bebé" at bounding box center [293, 158] width 586 height 285
drag, startPoint x: 323, startPoint y: 289, endPoint x: 372, endPoint y: 295, distance: 49.4
click at [374, 294] on div at bounding box center [202, 293] width 366 height 8
drag, startPoint x: 322, startPoint y: 294, endPoint x: 345, endPoint y: 298, distance: 22.7
click at [345, 298] on div "♫" at bounding box center [217, 291] width 435 height 19
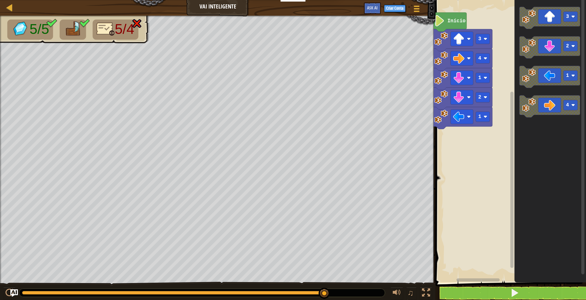
click at [336, 292] on div at bounding box center [202, 293] width 366 height 8
click at [418, 7] on div at bounding box center [416, 8] width 8 height 9
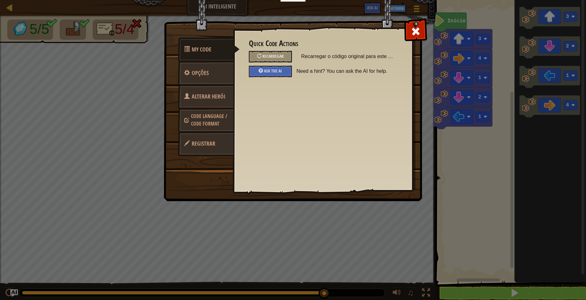
click at [419, 19] on img at bounding box center [295, 88] width 263 height 225
click at [408, 31] on div at bounding box center [416, 30] width 20 height 20
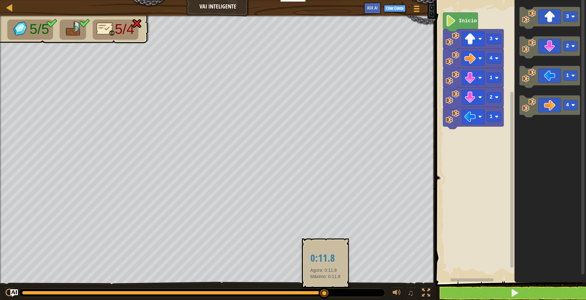
drag, startPoint x: 325, startPoint y: 296, endPoint x: 281, endPoint y: 293, distance: 44.1
click at [319, 295] on div at bounding box center [324, 293] width 11 height 11
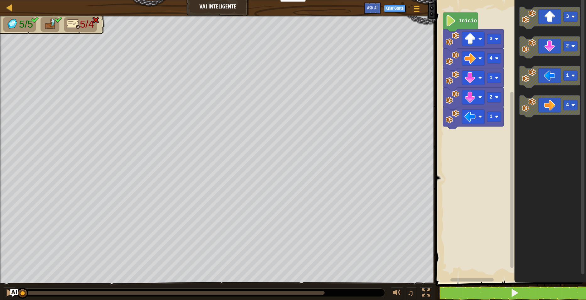
drag, startPoint x: 281, startPoint y: 293, endPoint x: 3, endPoint y: 316, distance: 279.7
click at [3, 0] on html "Educadores Create Free Account School & District Solutions Teacher Toolkit Prev…" at bounding box center [293, 0] width 586 height 0
click at [409, 3] on button "Menu do Jogo" at bounding box center [417, 10] width 16 height 15
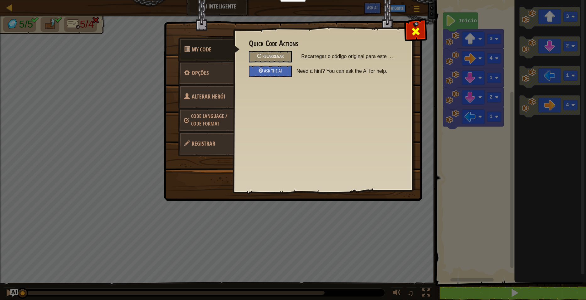
click at [415, 34] on span at bounding box center [416, 31] width 10 height 10
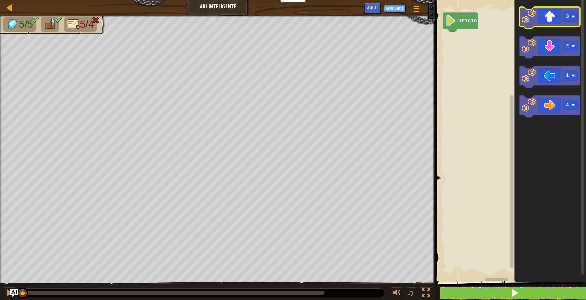
click at [526, 9] on g "3" at bounding box center [549, 18] width 61 height 22
click at [526, 14] on image "Espaço de trabalho do Blockly" at bounding box center [529, 17] width 14 height 14
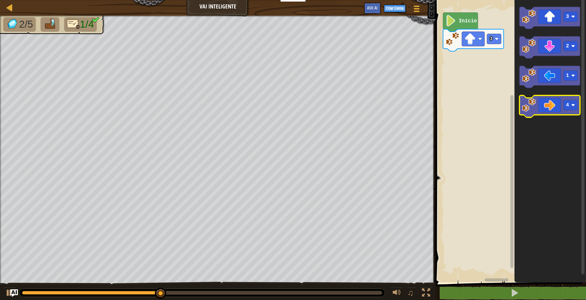
click at [560, 113] on icon "Espaço de trabalho do Blockly" at bounding box center [549, 107] width 61 height 22
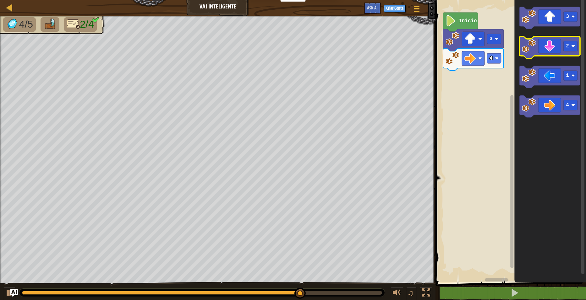
click at [538, 52] on icon "Espaço de trabalho do Blockly" at bounding box center [549, 47] width 61 height 22
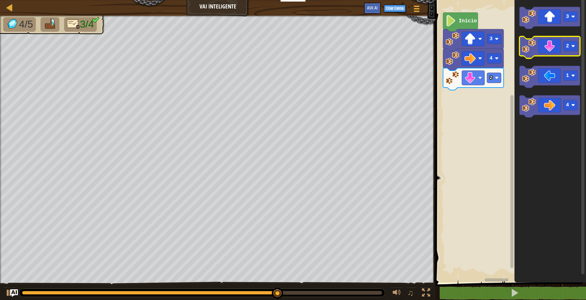
click at [553, 43] on icon "Espaço de trabalho do Blockly" at bounding box center [549, 47] width 61 height 22
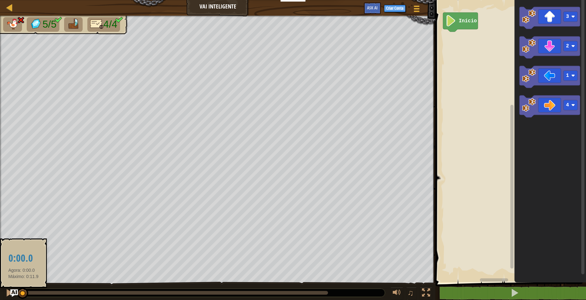
drag, startPoint x: 27, startPoint y: 292, endPoint x: 20, endPoint y: 289, distance: 7.7
click at [22, 291] on div at bounding box center [22, 293] width 1 height 4
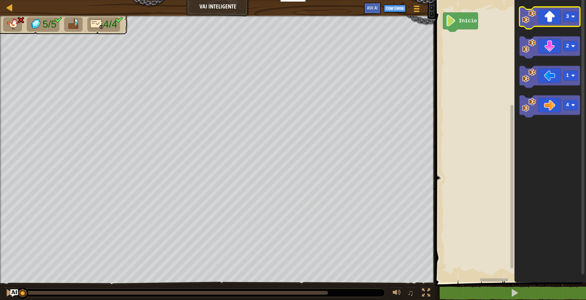
click at [541, 24] on icon "Espaço de trabalho do Blockly" at bounding box center [549, 18] width 61 height 22
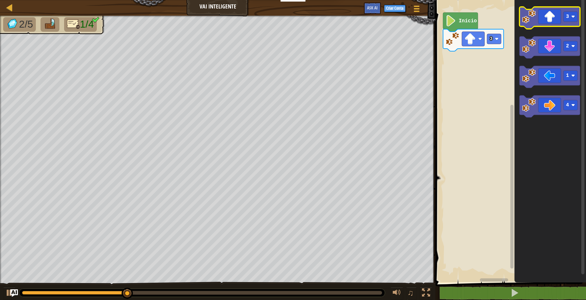
click at [470, 14] on div "Início 3 3 2 1 4" at bounding box center [510, 140] width 152 height 286
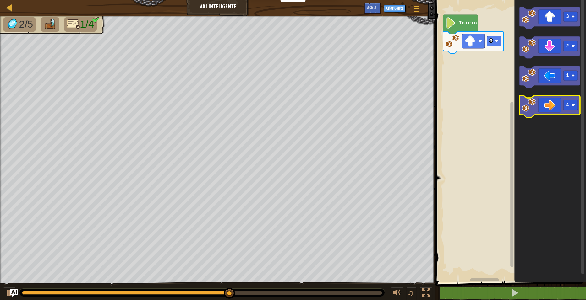
click at [554, 112] on icon "Espaço de trabalho do Blockly" at bounding box center [549, 107] width 61 height 22
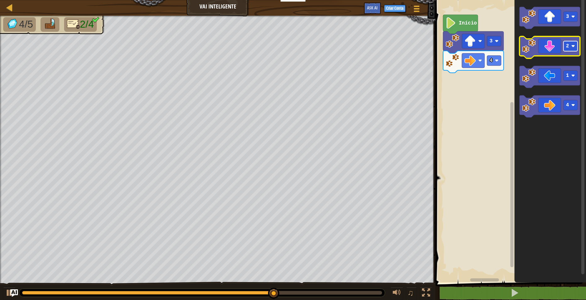
click at [569, 43] on rect "Espaço de trabalho do Blockly" at bounding box center [570, 46] width 14 height 10
click at [555, 50] on icon "Espaço de trabalho do Blockly" at bounding box center [549, 47] width 61 height 22
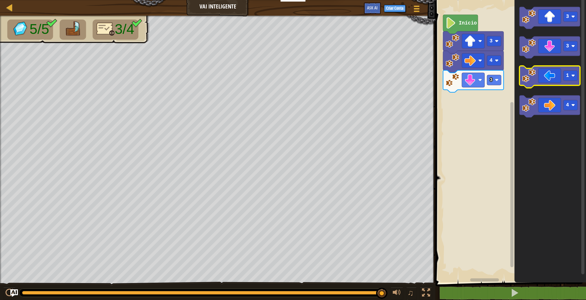
click at [548, 82] on icon "Espaço de trabalho do Blockly" at bounding box center [549, 77] width 61 height 22
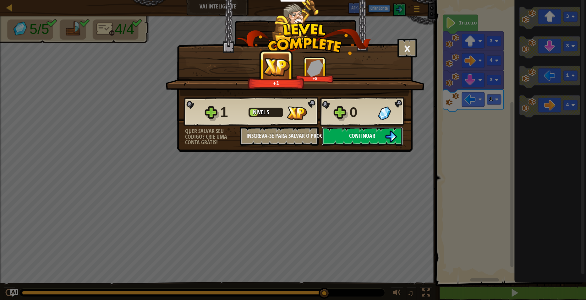
click at [376, 134] on button "Continuar" at bounding box center [362, 136] width 81 height 19
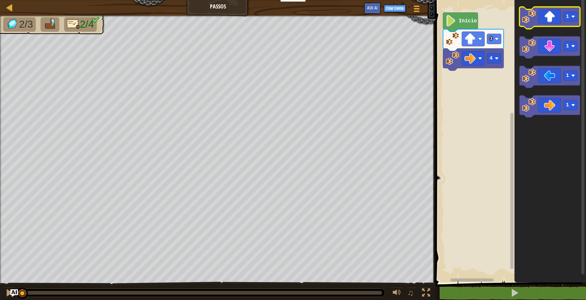
click at [533, 17] on image "Espaço de trabalho do Blockly" at bounding box center [529, 17] width 14 height 14
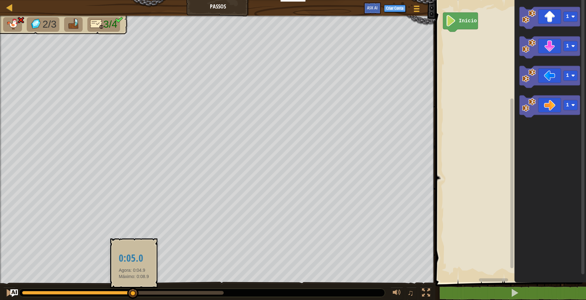
drag, startPoint x: 226, startPoint y: 293, endPoint x: 130, endPoint y: 293, distance: 95.5
click at [130, 293] on div at bounding box center [132, 293] width 11 height 11
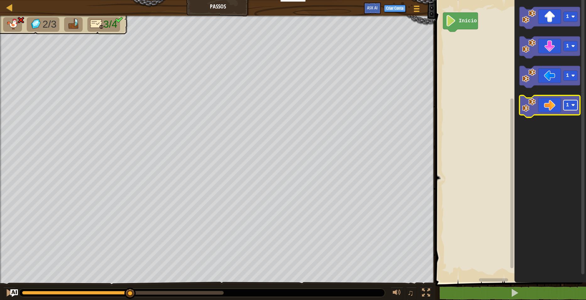
click at [566, 105] on text "1" at bounding box center [567, 105] width 3 height 6
click at [553, 107] on icon "Espaço de trabalho do Blockly" at bounding box center [549, 107] width 61 height 22
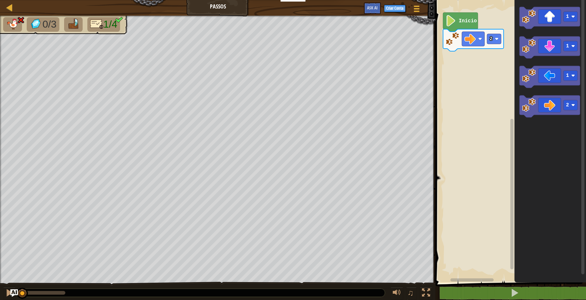
drag, startPoint x: 57, startPoint y: 293, endPoint x: -11, endPoint y: 275, distance: 70.4
click at [0, 0] on html "Educadores Create Free Account School & District Solutions Teacher Toolkit Prev…" at bounding box center [293, 0] width 586 height 0
click at [550, 19] on icon "Espaço de trabalho do Blockly" at bounding box center [549, 18] width 61 height 22
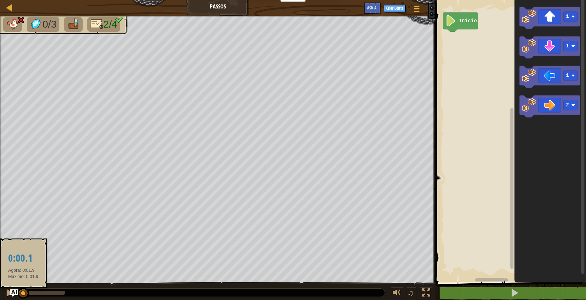
drag, startPoint x: 23, startPoint y: 292, endPoint x: 20, endPoint y: 288, distance: 4.7
click at [22, 291] on div at bounding box center [23, 293] width 2 height 4
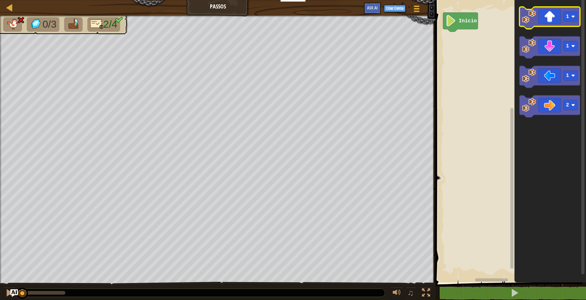
click at [542, 16] on icon "Espaço de trabalho do Blockly" at bounding box center [549, 18] width 61 height 22
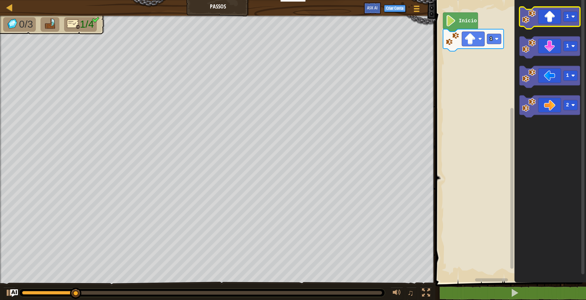
click at [542, 17] on icon "Espaço de trabalho do Blockly" at bounding box center [549, 18] width 61 height 22
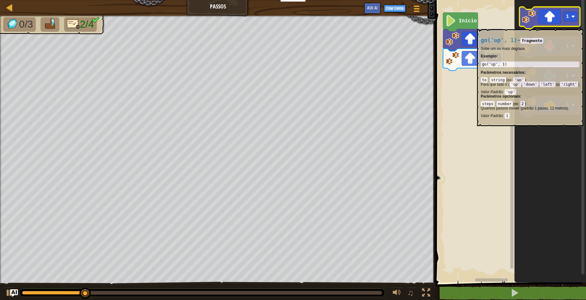
click at [538, 26] on icon "Espaço de trabalho do Blockly" at bounding box center [549, 18] width 61 height 22
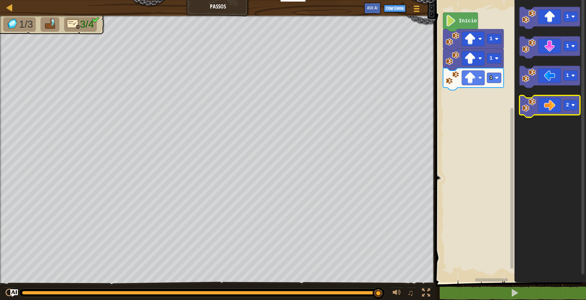
click at [558, 110] on icon "Espaço de trabalho do Blockly" at bounding box center [549, 107] width 61 height 22
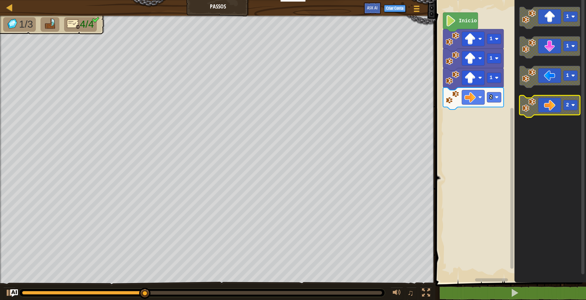
click at [555, 117] on rect "Espaço de trabalho do Blockly" at bounding box center [549, 107] width 61 height 22
click at [553, 110] on icon "Espaço de trabalho do Blockly" at bounding box center [549, 107] width 61 height 22
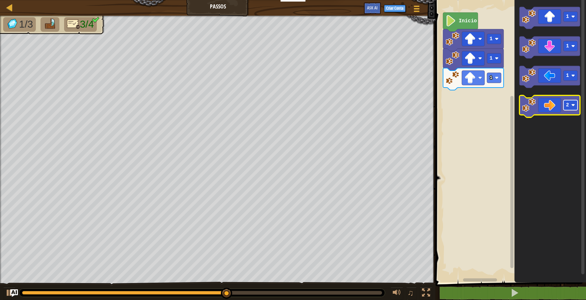
click at [575, 109] on rect "Espaço de trabalho do Blockly" at bounding box center [570, 105] width 14 height 10
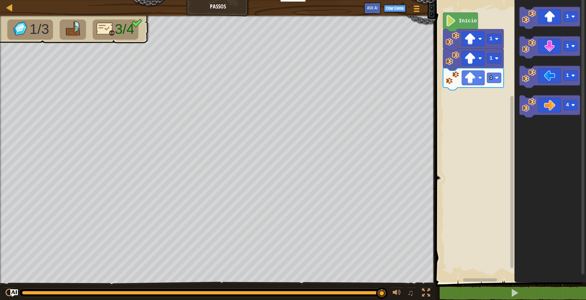
click at [544, 127] on icon "Espaço de trabalho do Blockly" at bounding box center [550, 140] width 72 height 286
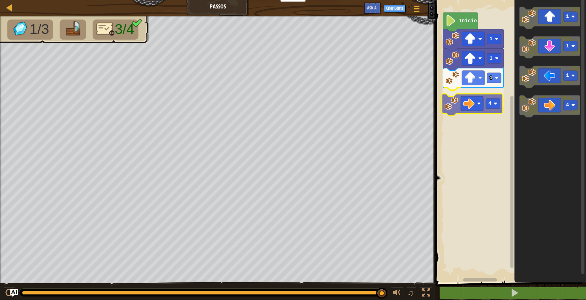
click at [469, 107] on div "Início 1 1 1 4 1 1 1 4 4" at bounding box center [510, 140] width 152 height 286
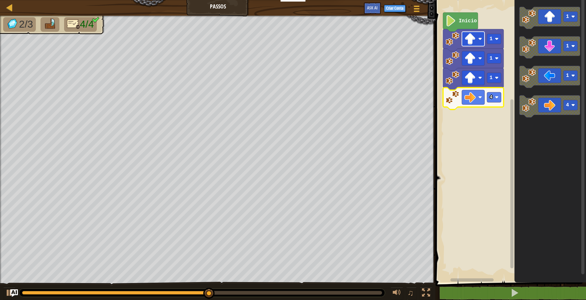
click at [478, 44] on rect "Espaço de trabalho do Blockly" at bounding box center [473, 39] width 23 height 14
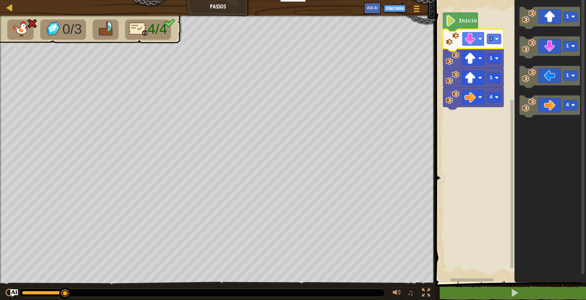
click at [479, 39] on image "Espaço de trabalho do Blockly" at bounding box center [480, 39] width 4 height 4
